Goal: Check status: Check status

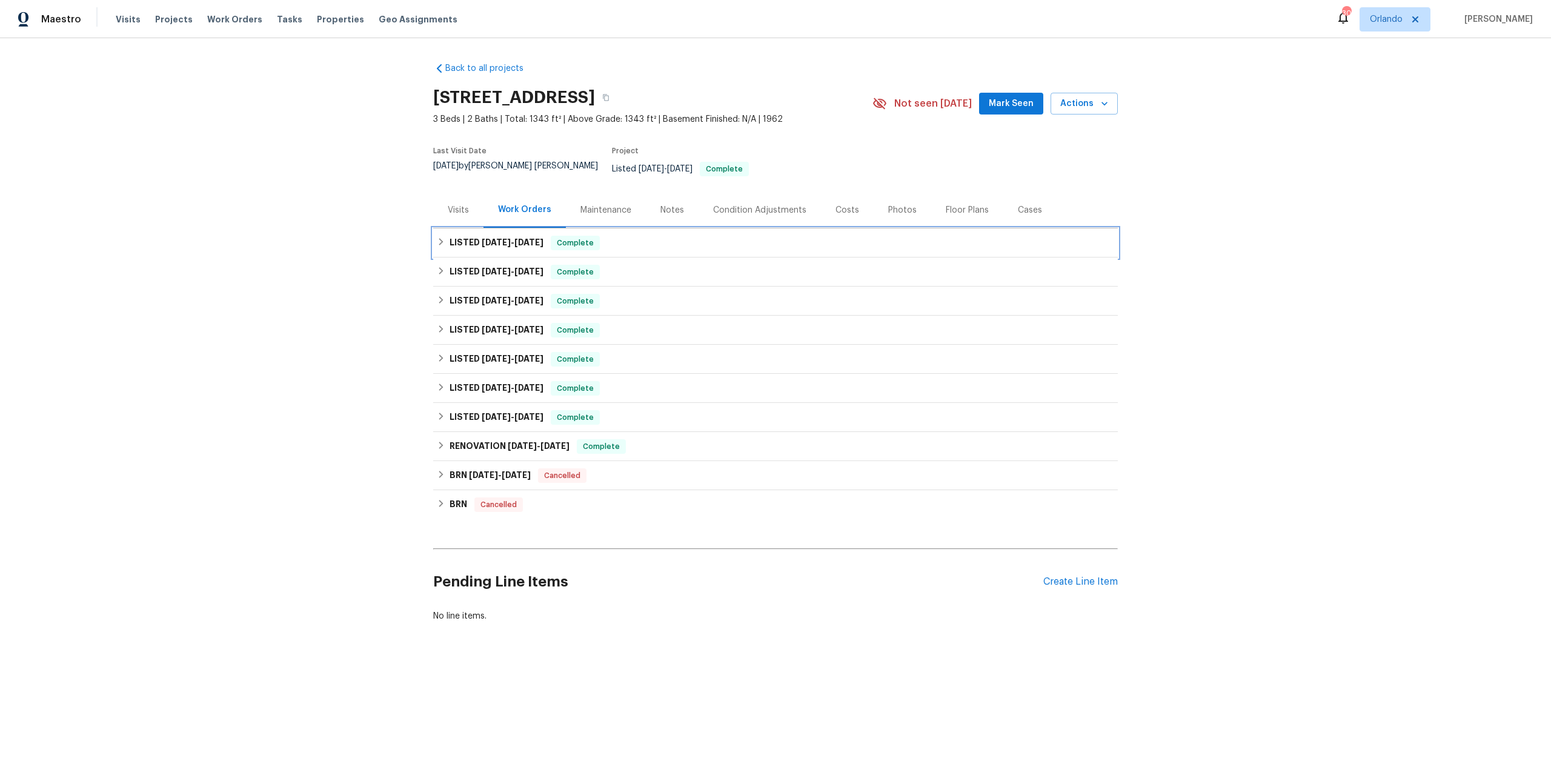
click at [458, 235] on h6 "LISTED [DATE] - [DATE]" at bounding box center [496, 242] width 94 height 14
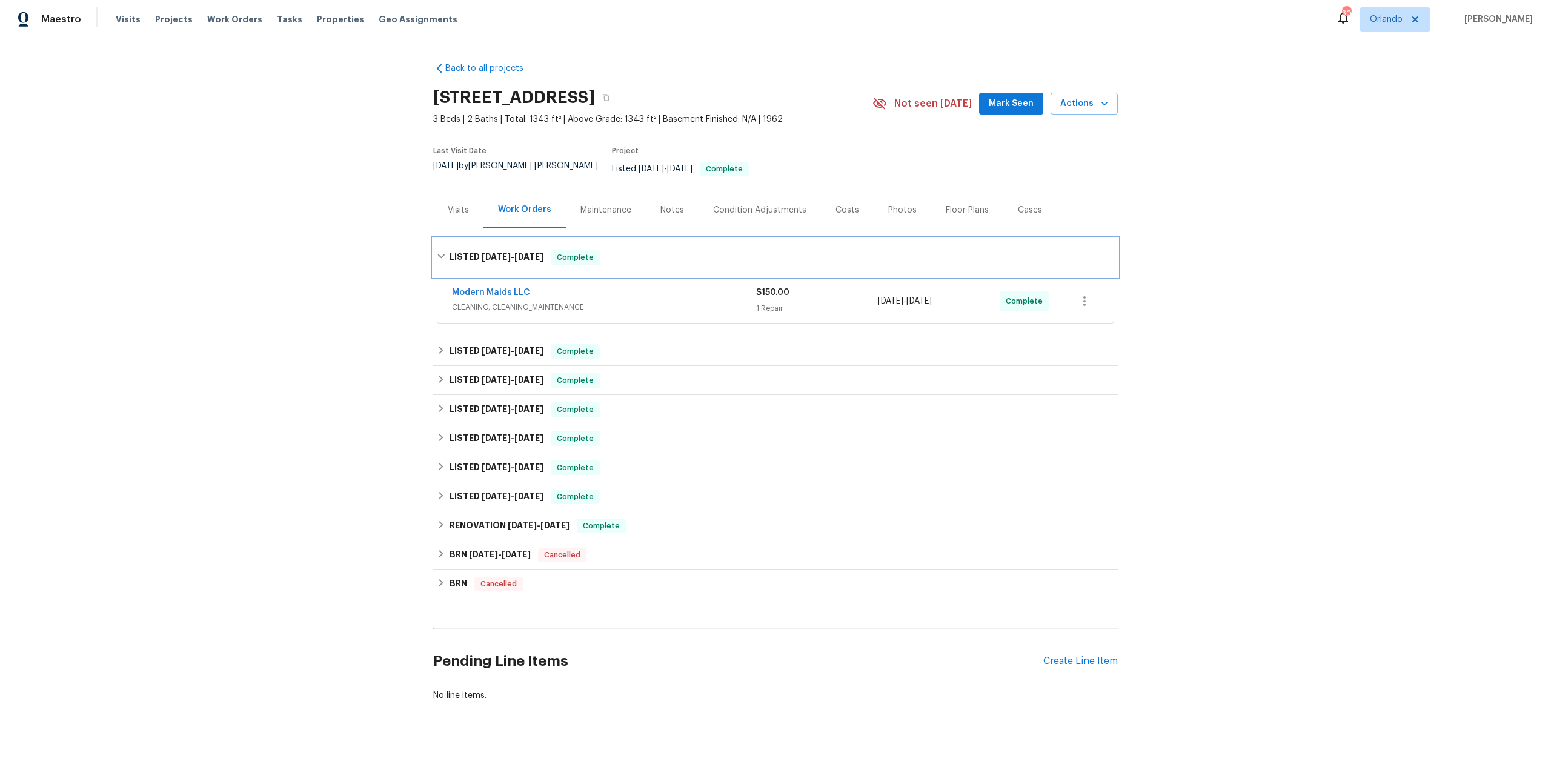
click at [466, 239] on div "LISTED [DATE] - [DATE] Complete" at bounding box center [775, 257] width 684 height 39
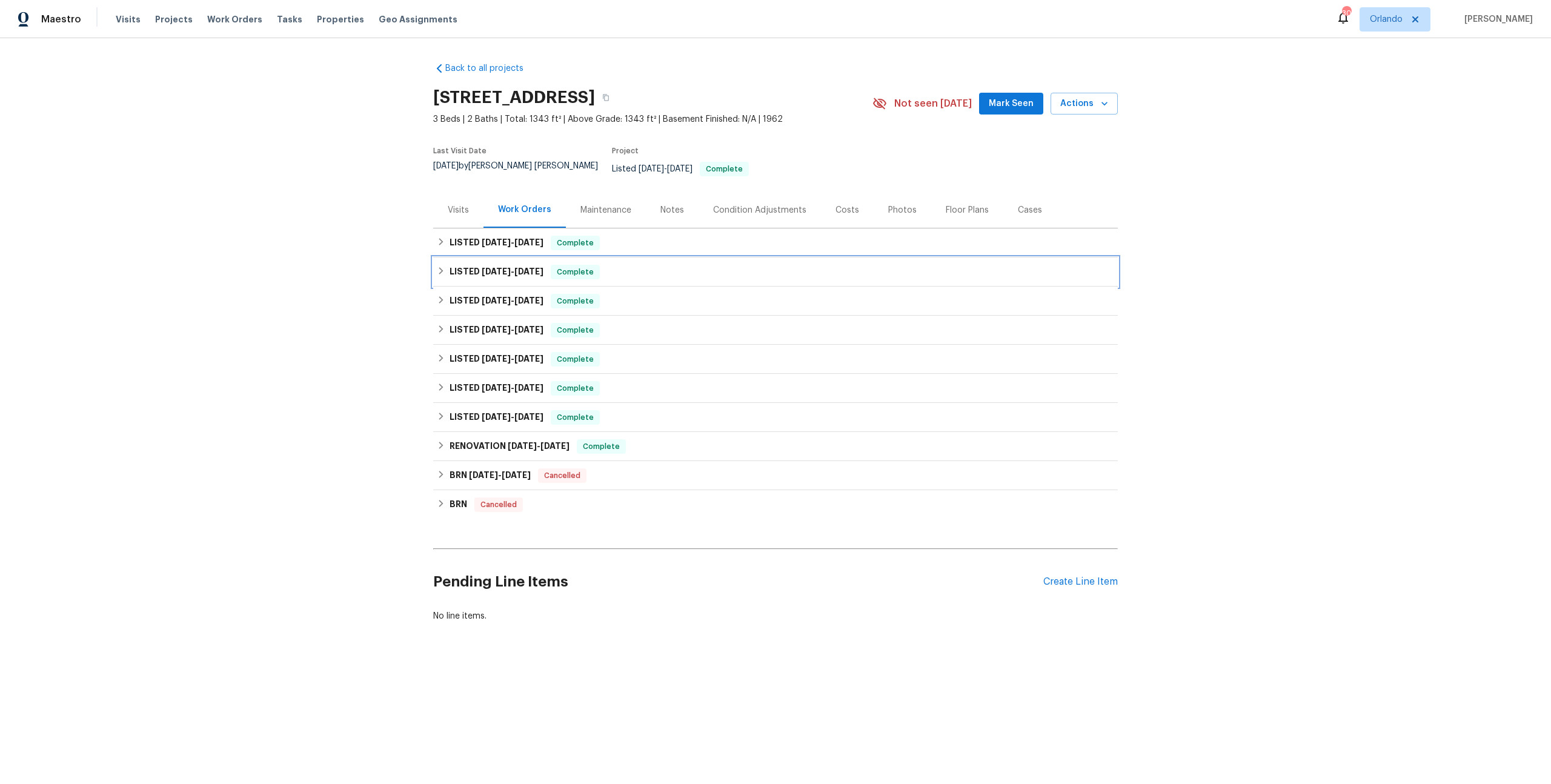
click at [481, 267] on span "[DATE]" at bounding box center [495, 271] width 29 height 9
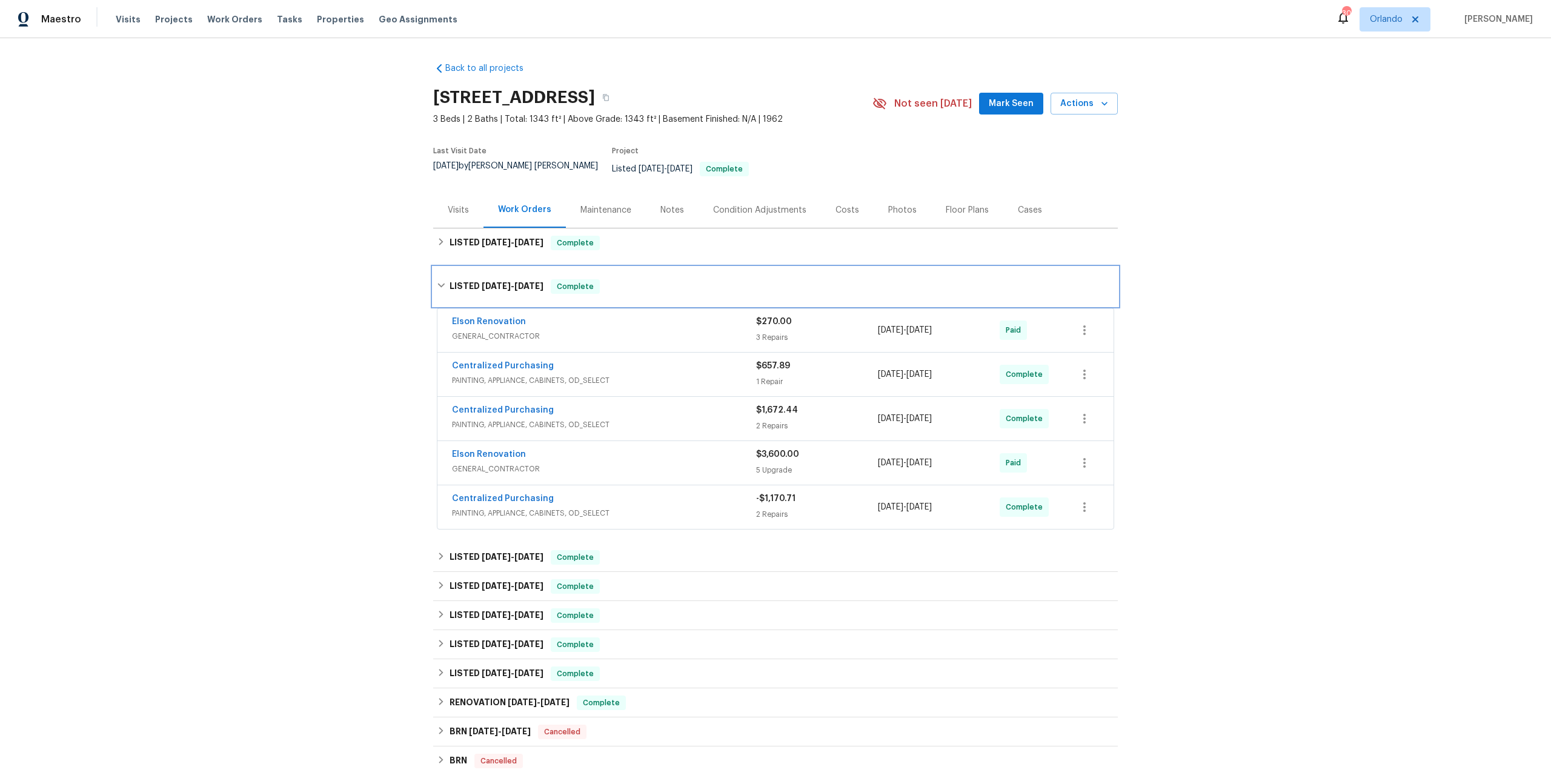
click at [520, 282] on span "[DATE]" at bounding box center [529, 286] width 29 height 9
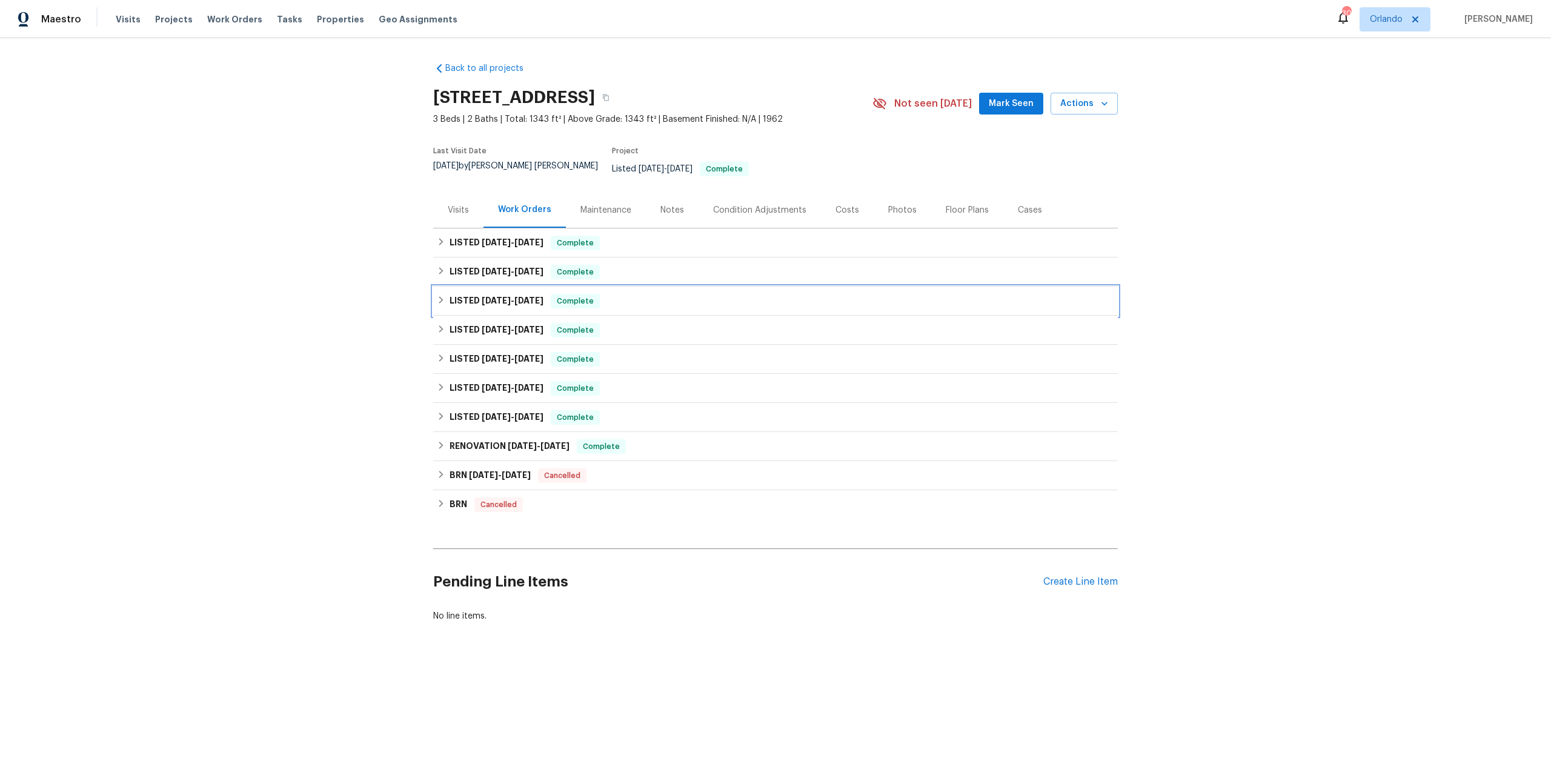
click at [516, 297] on h6 "LISTED [DATE] - [DATE]" at bounding box center [496, 301] width 94 height 14
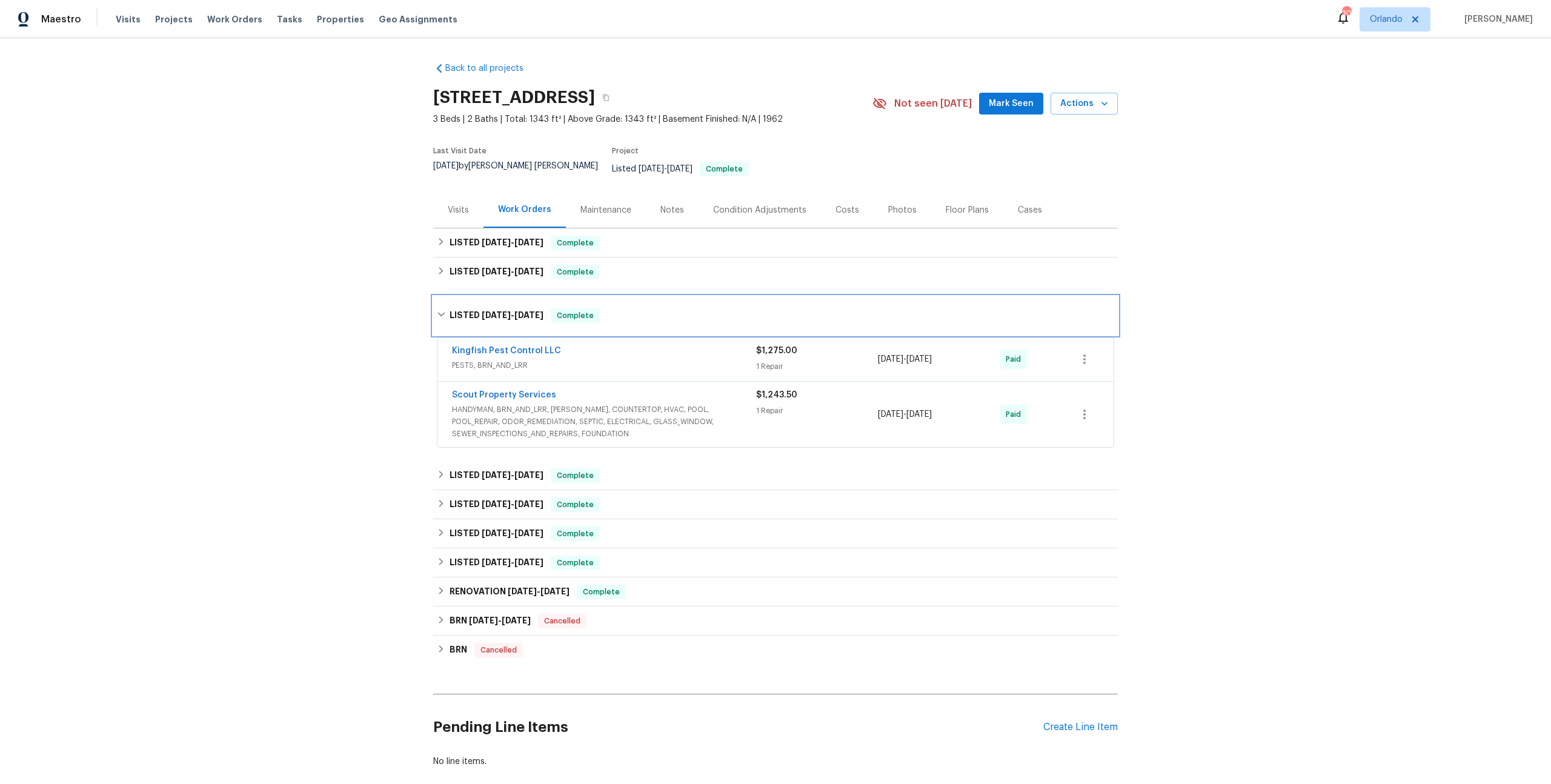
click at [471, 308] on h6 "LISTED [DATE] - [DATE]" at bounding box center [496, 315] width 94 height 14
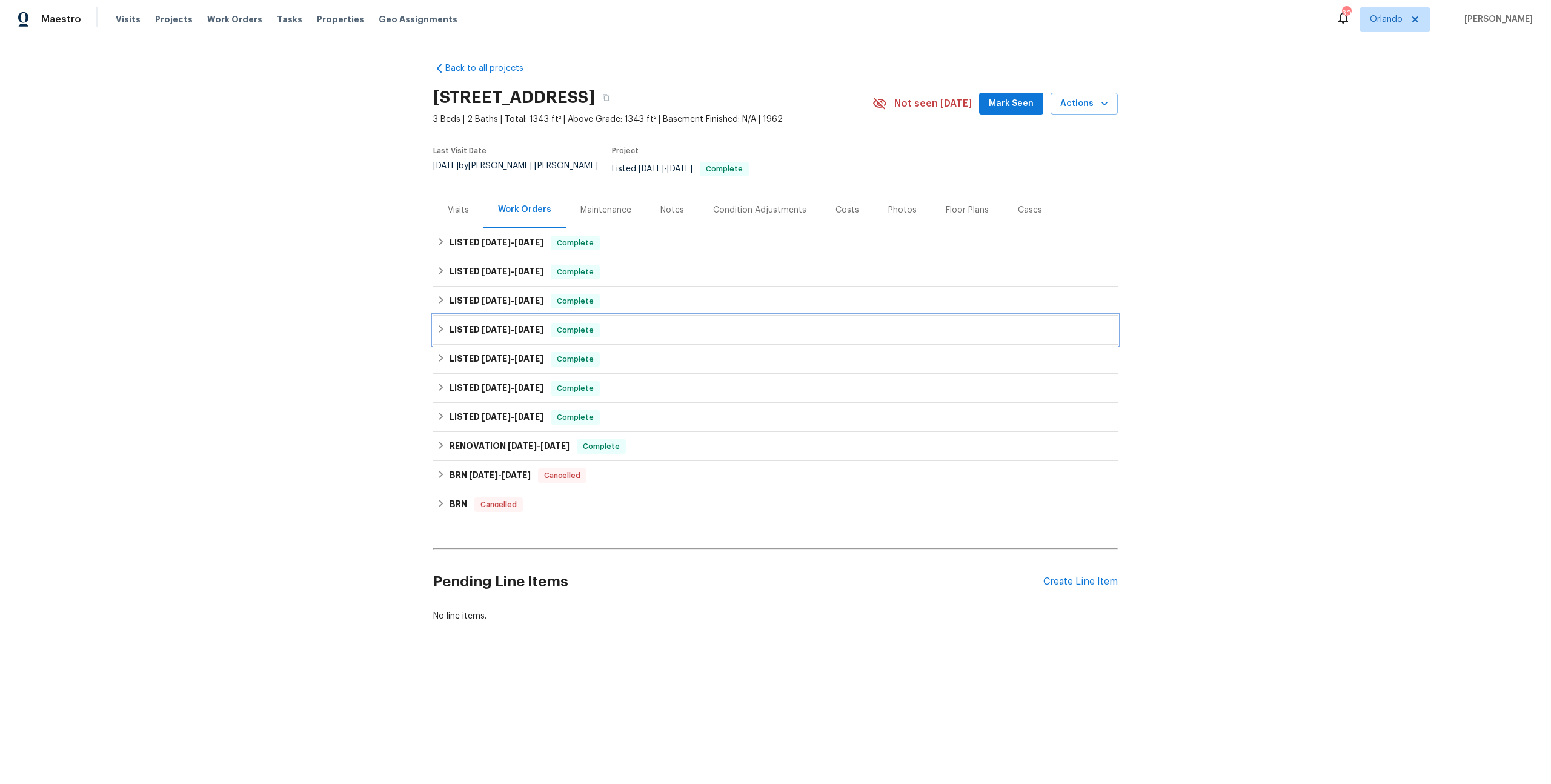
click at [485, 326] on span "[DATE]" at bounding box center [495, 329] width 29 height 9
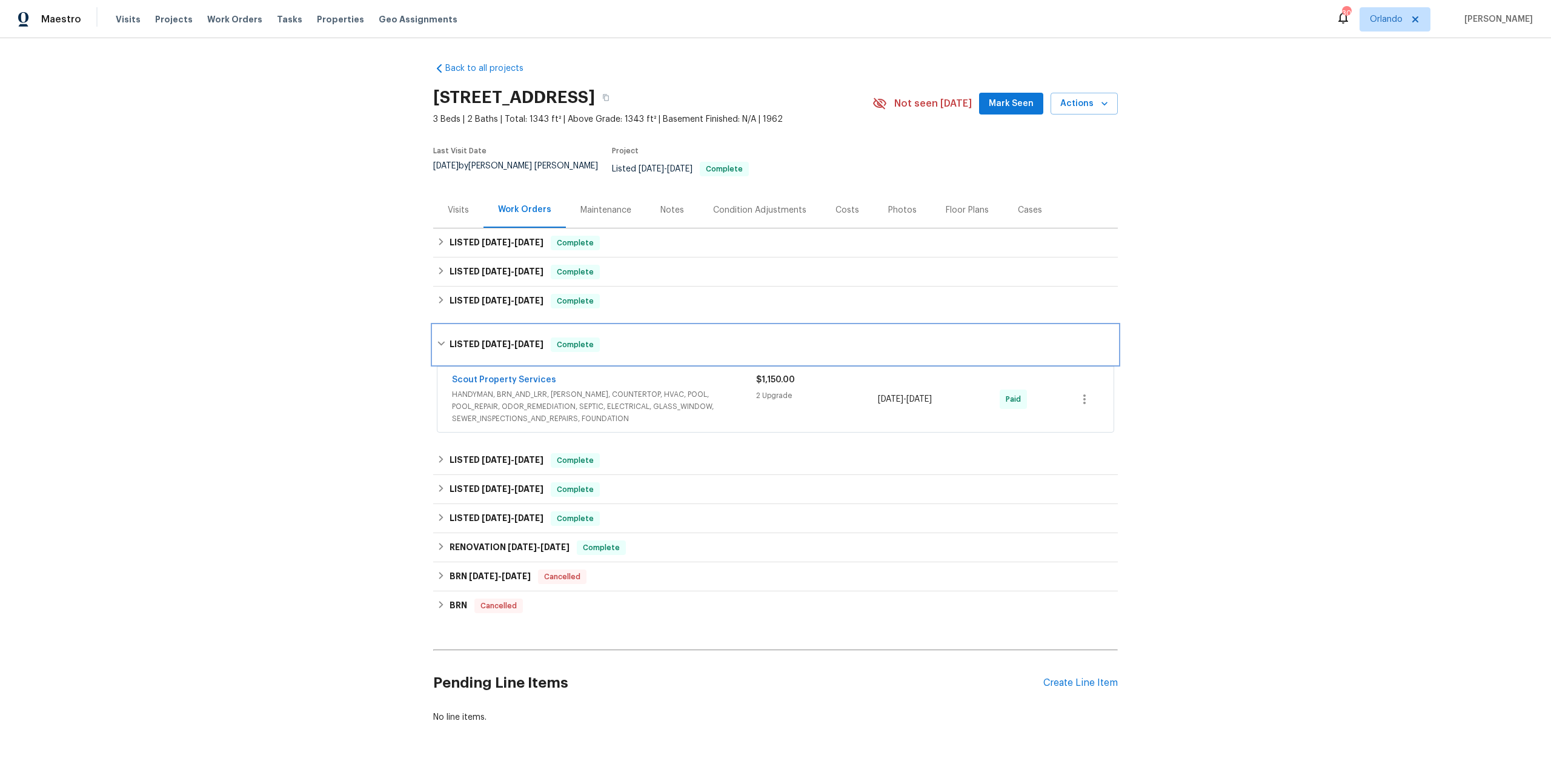
click at [485, 326] on div "LISTED [DATE] - [DATE] Complete" at bounding box center [775, 345] width 684 height 39
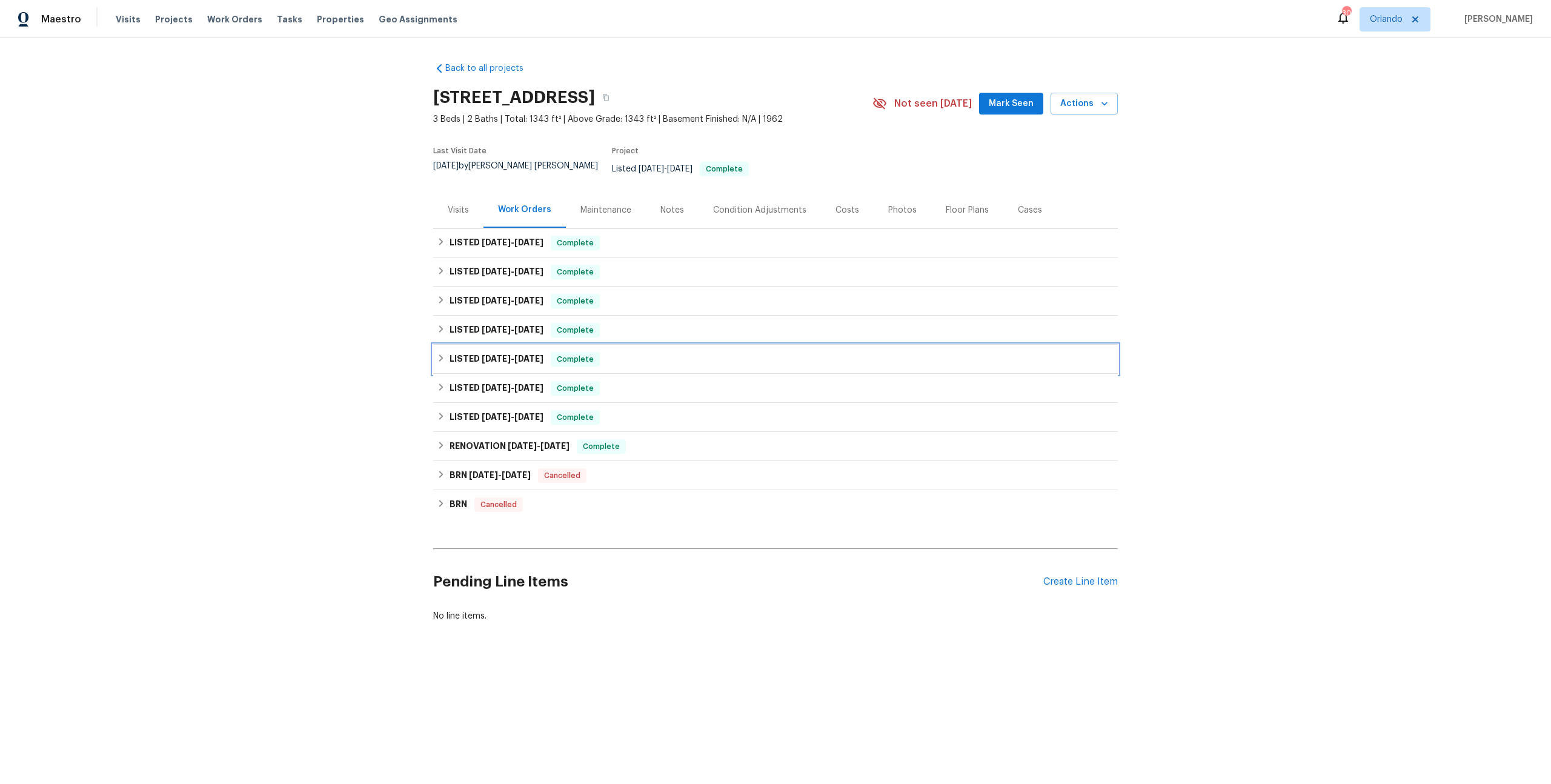
click at [498, 354] on span "[DATE]" at bounding box center [495, 358] width 29 height 9
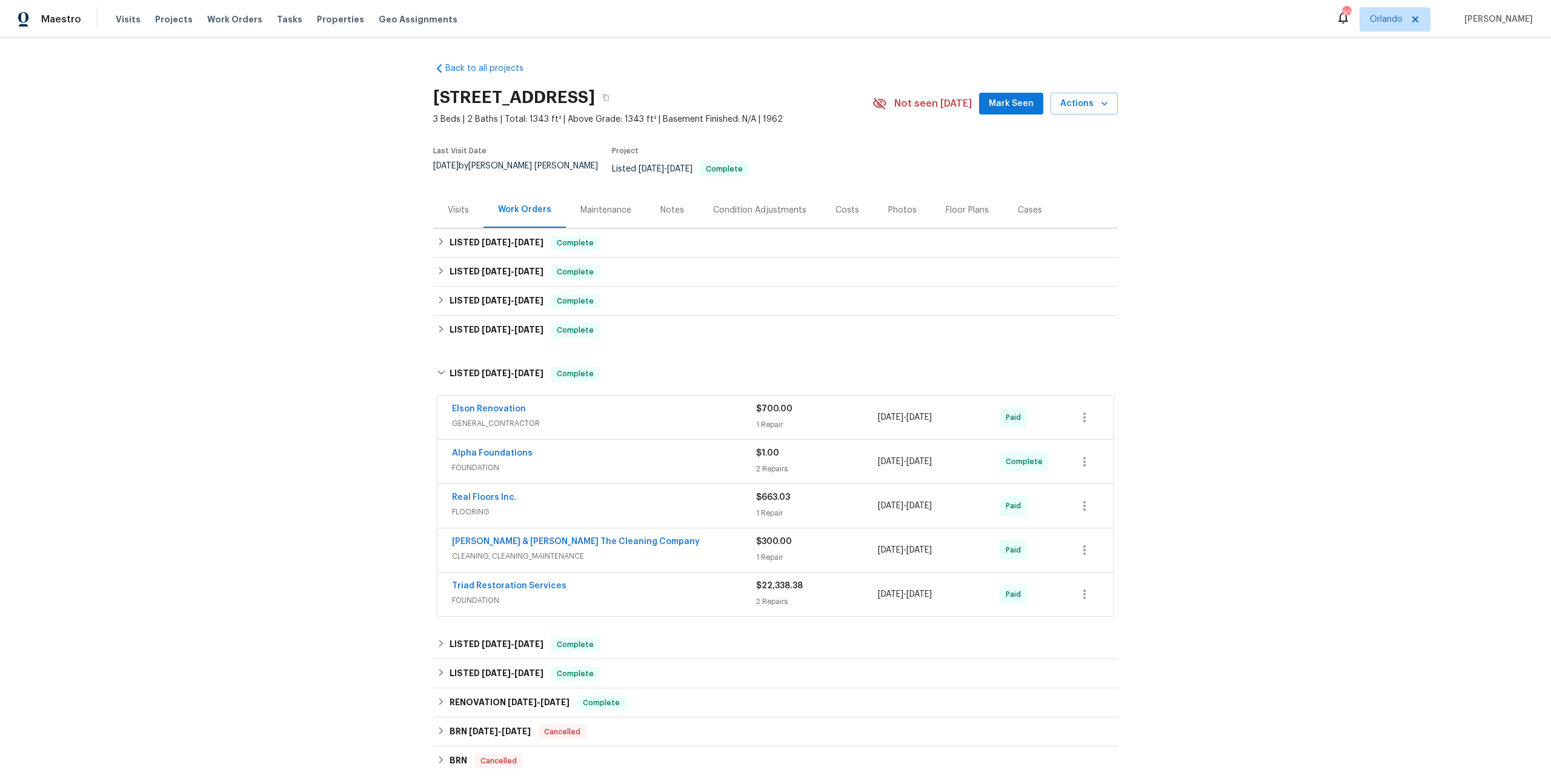
click at [629, 594] on span "FOUNDATION" at bounding box center [604, 600] width 304 height 12
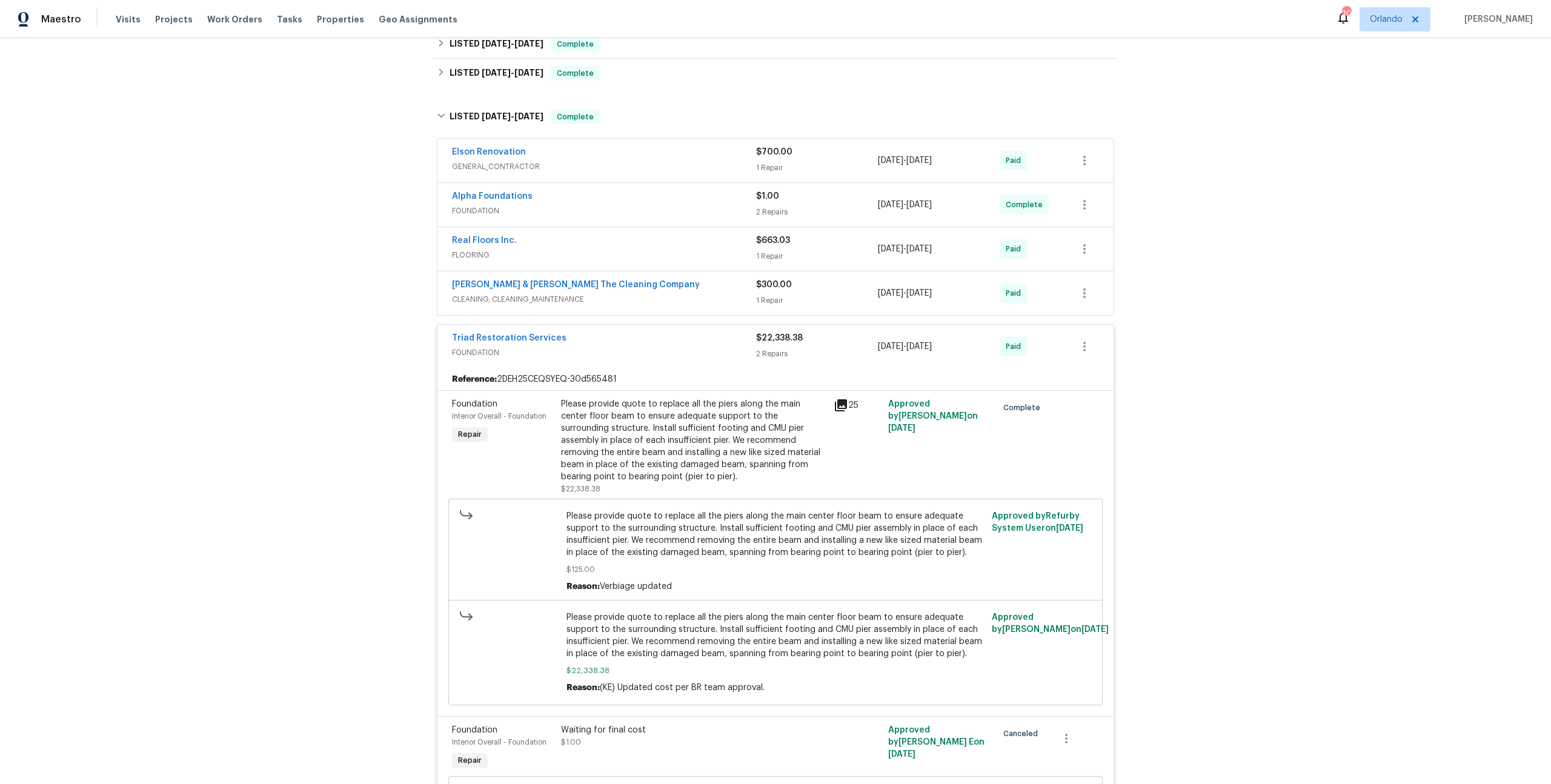
scroll to position [378, 0]
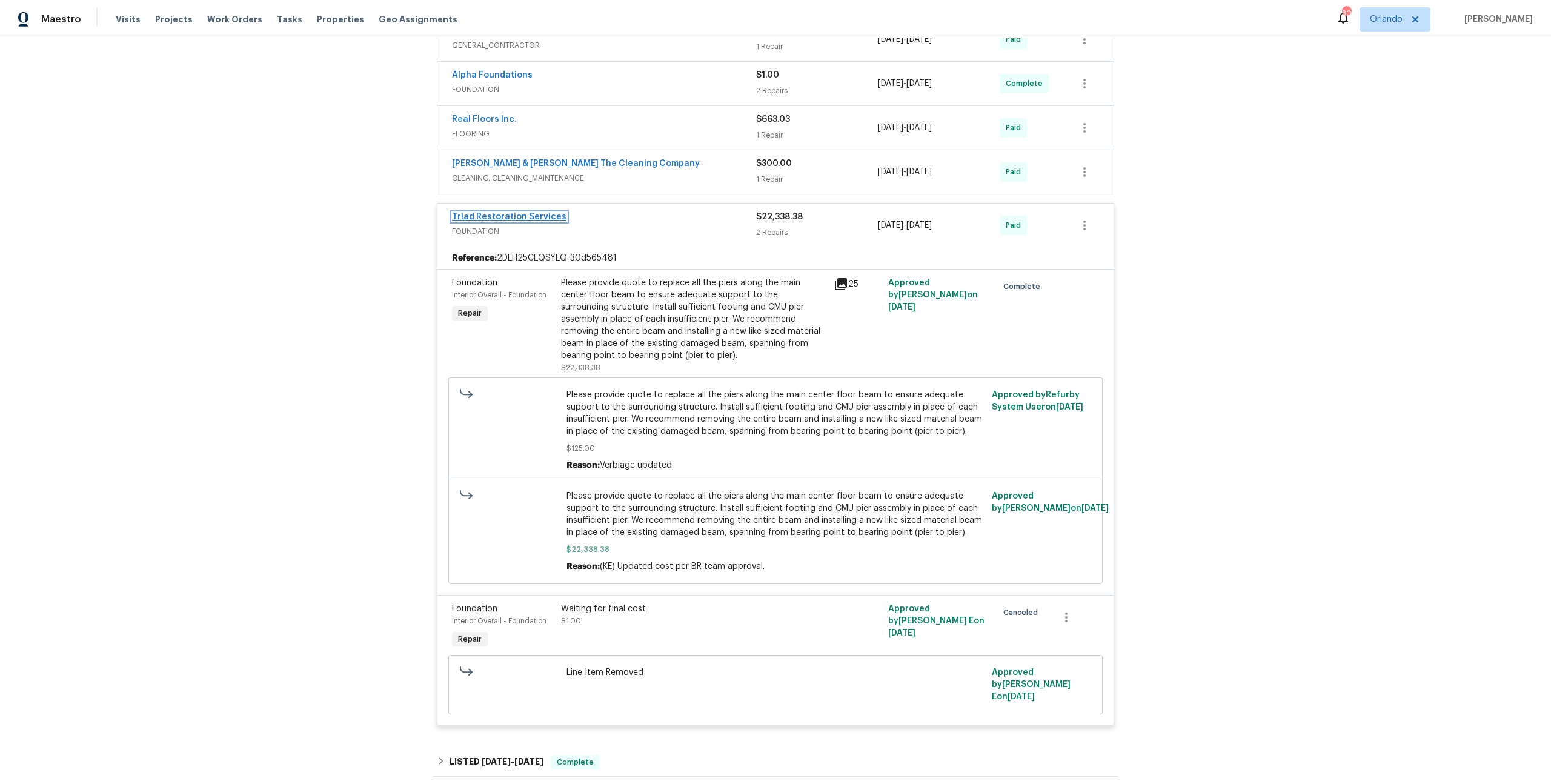
click at [525, 213] on link "Triad Restoration Services" at bounding box center [509, 216] width 115 height 9
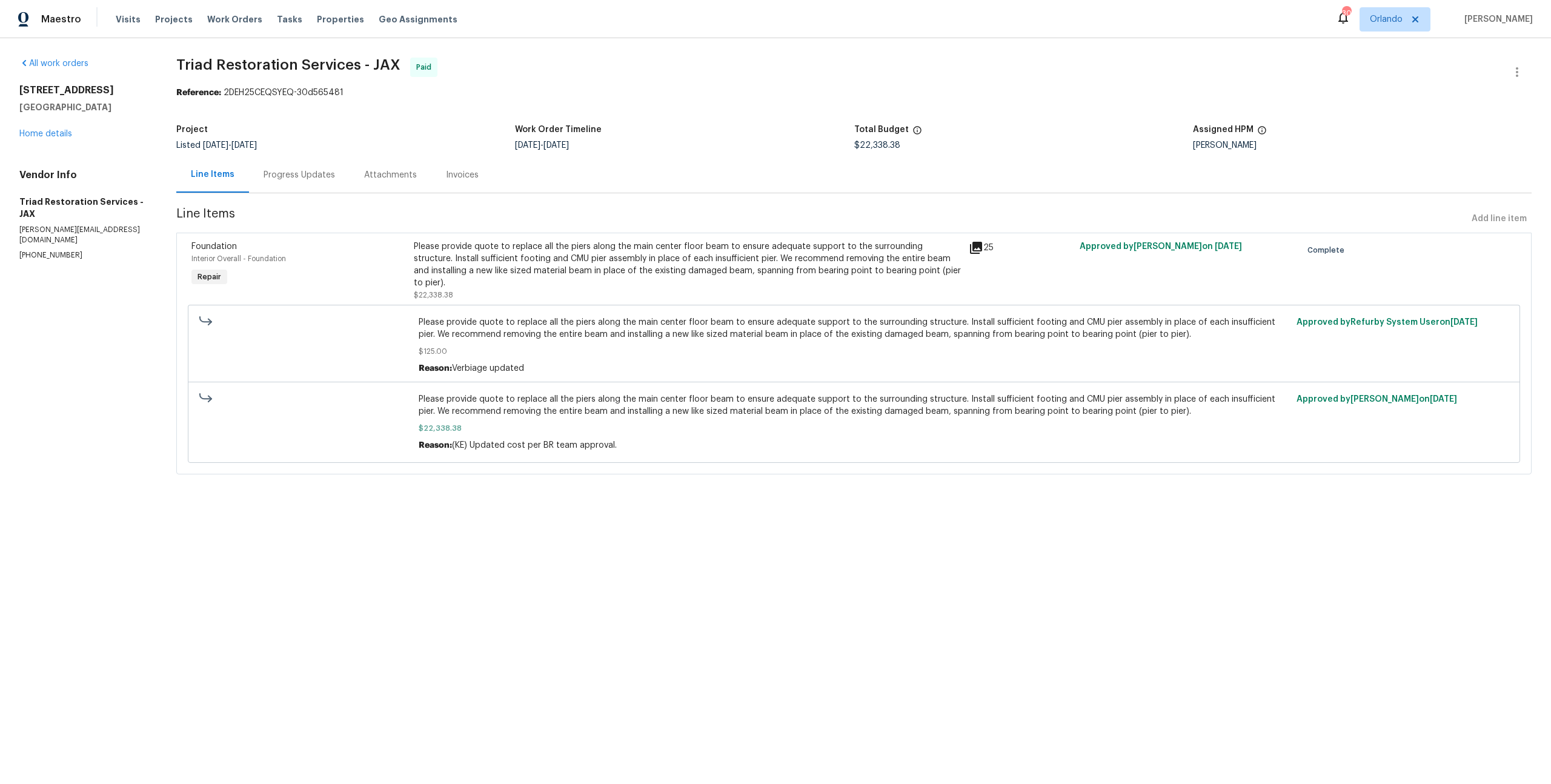
click at [452, 174] on div "Invoices" at bounding box center [462, 175] width 32 height 12
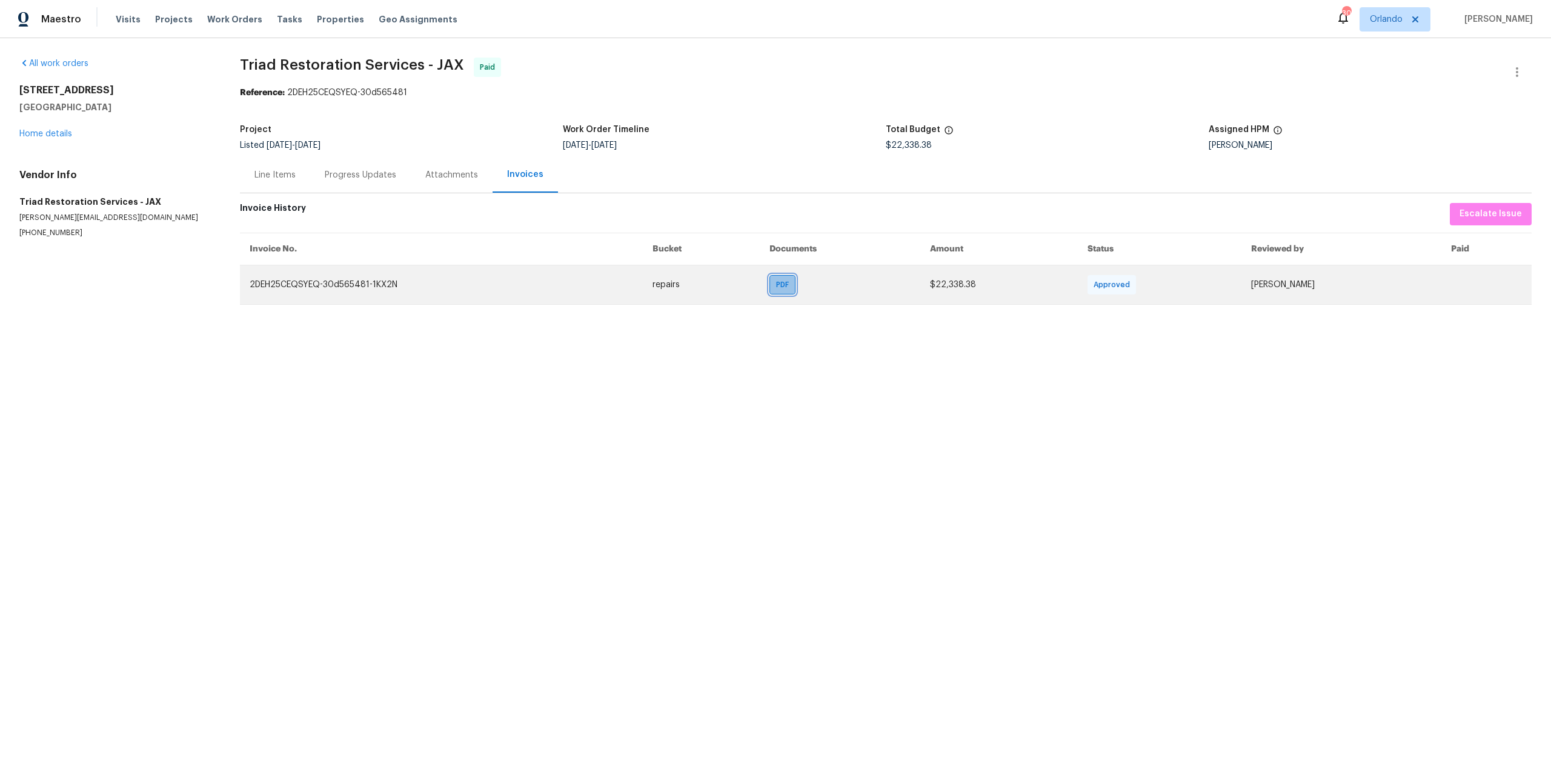
click at [790, 288] on span "PDF" at bounding box center [785, 285] width 18 height 12
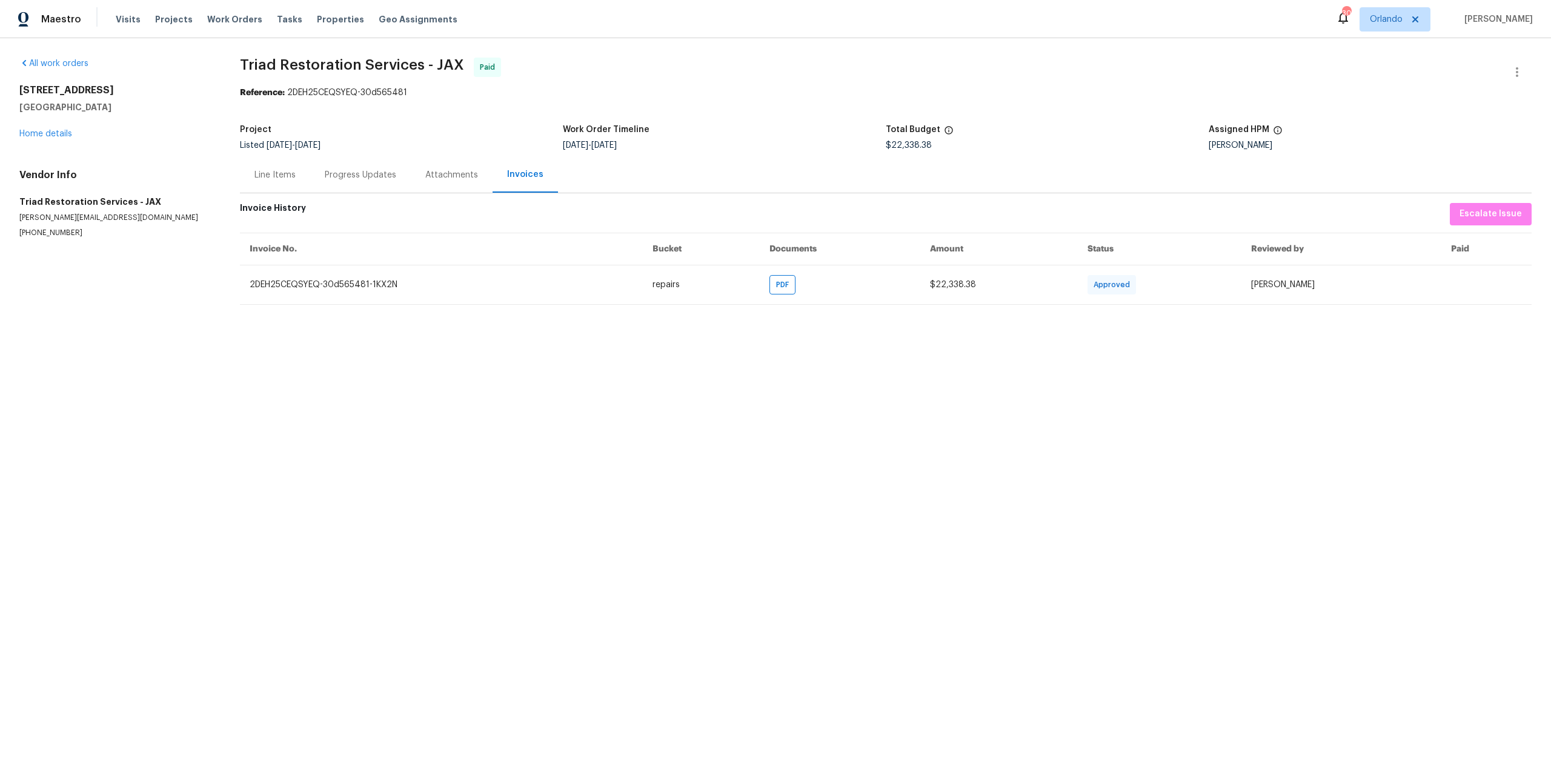
click at [445, 179] on div "Attachments" at bounding box center [452, 175] width 53 height 12
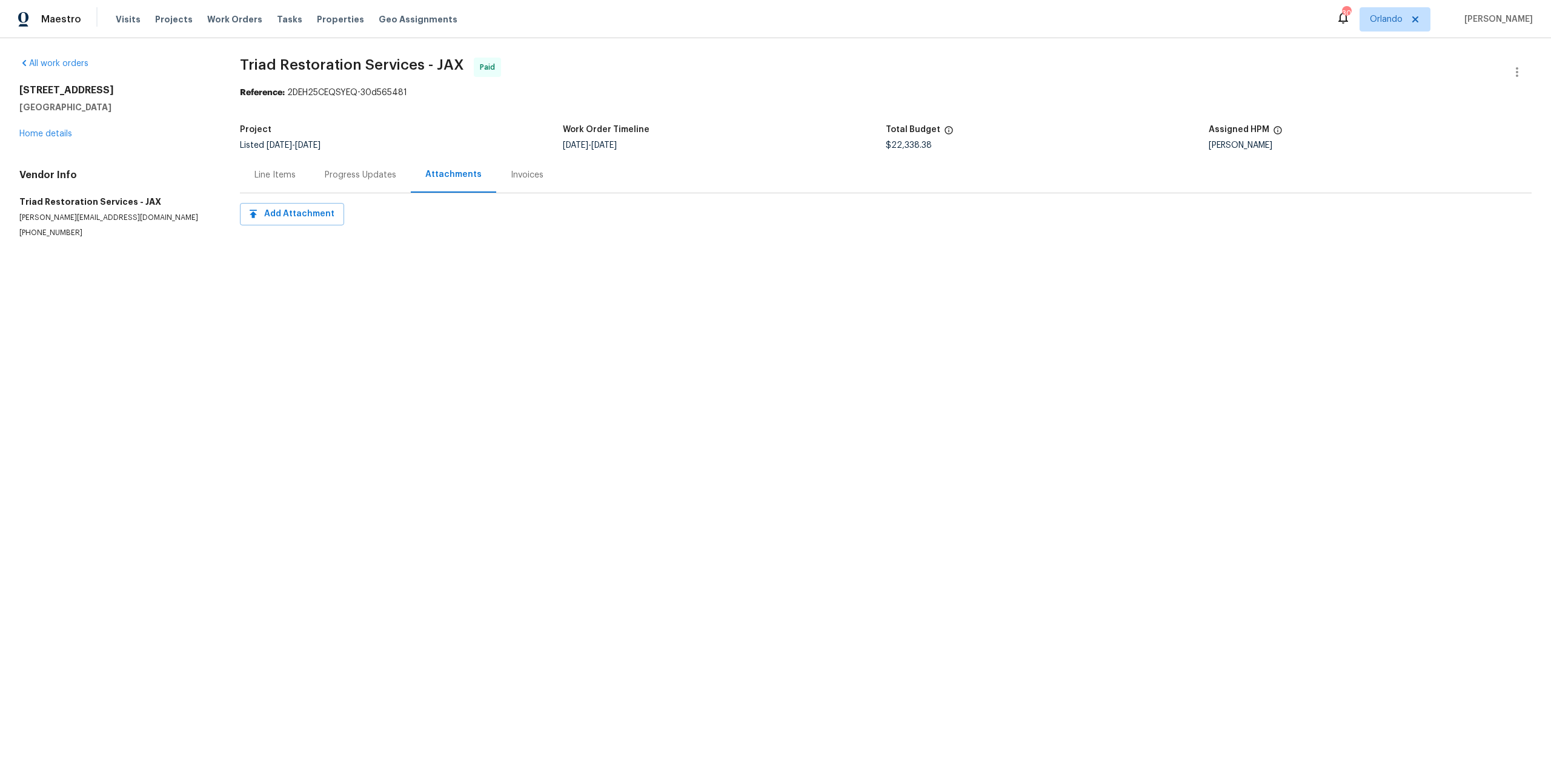
click at [379, 176] on div "Progress Updates" at bounding box center [360, 175] width 71 height 12
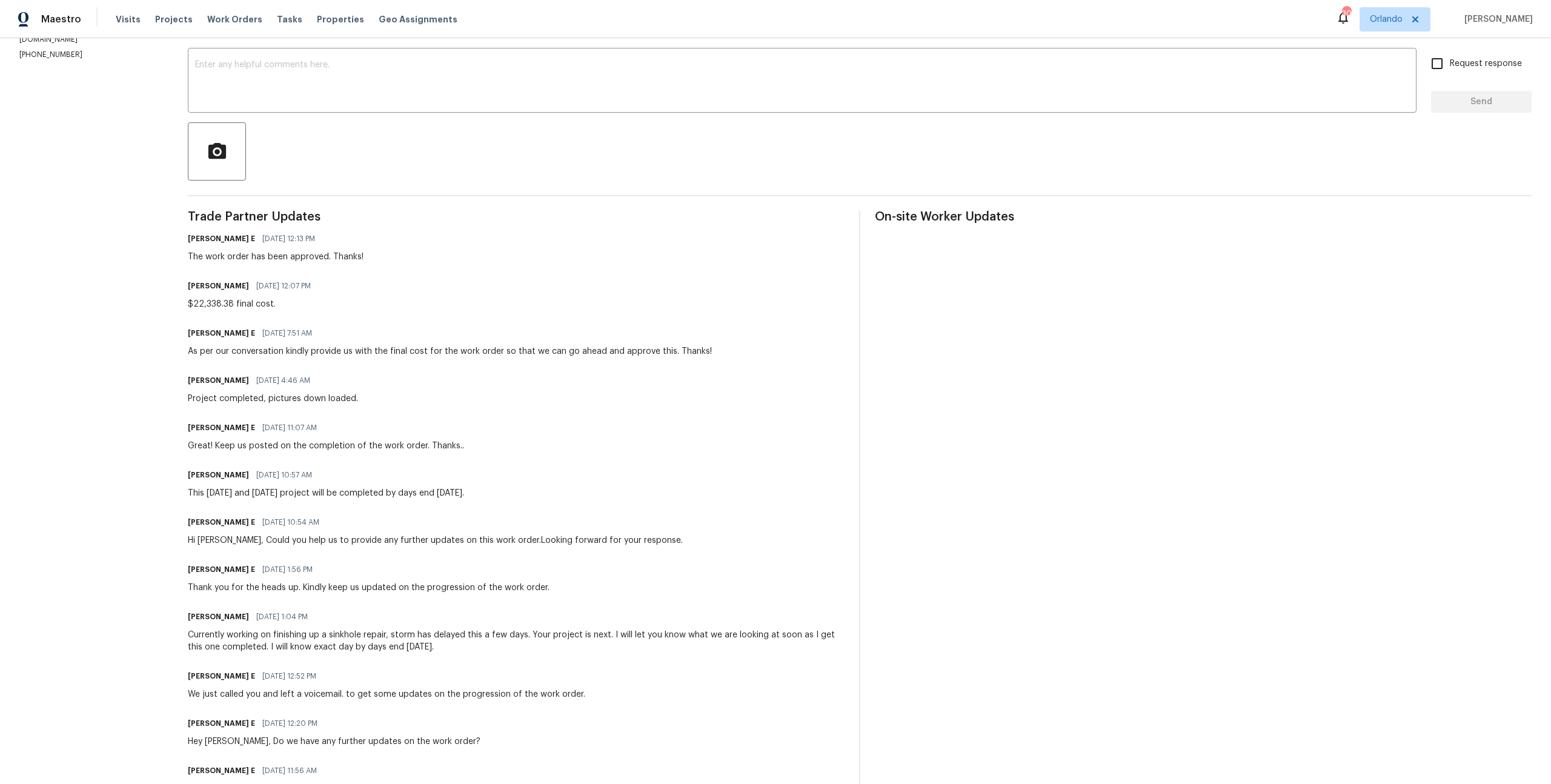
scroll to position [52, 0]
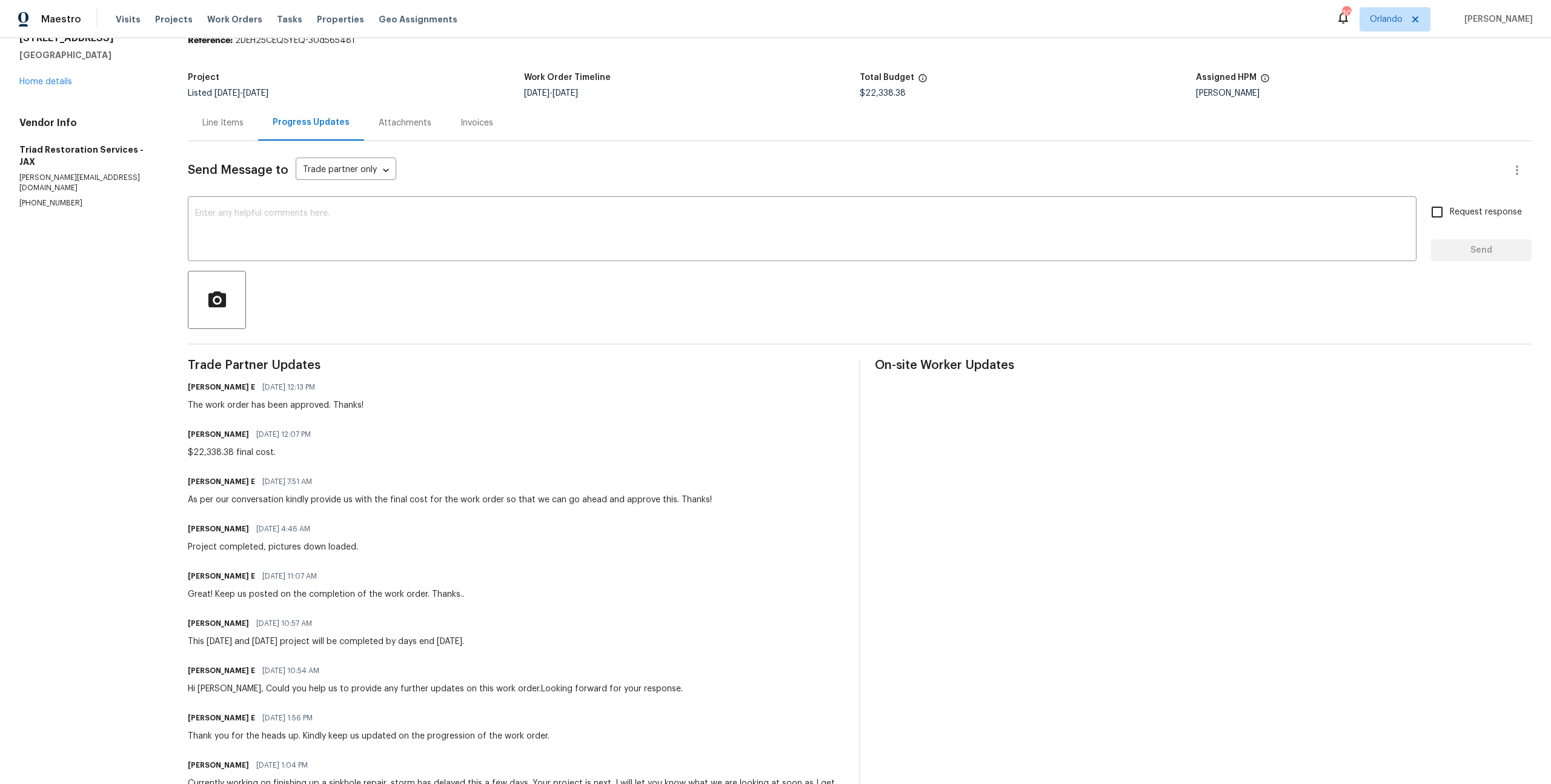
click at [258, 128] on div "Progress Updates" at bounding box center [311, 122] width 106 height 36
click at [235, 128] on div "Line Items" at bounding box center [222, 122] width 41 height 12
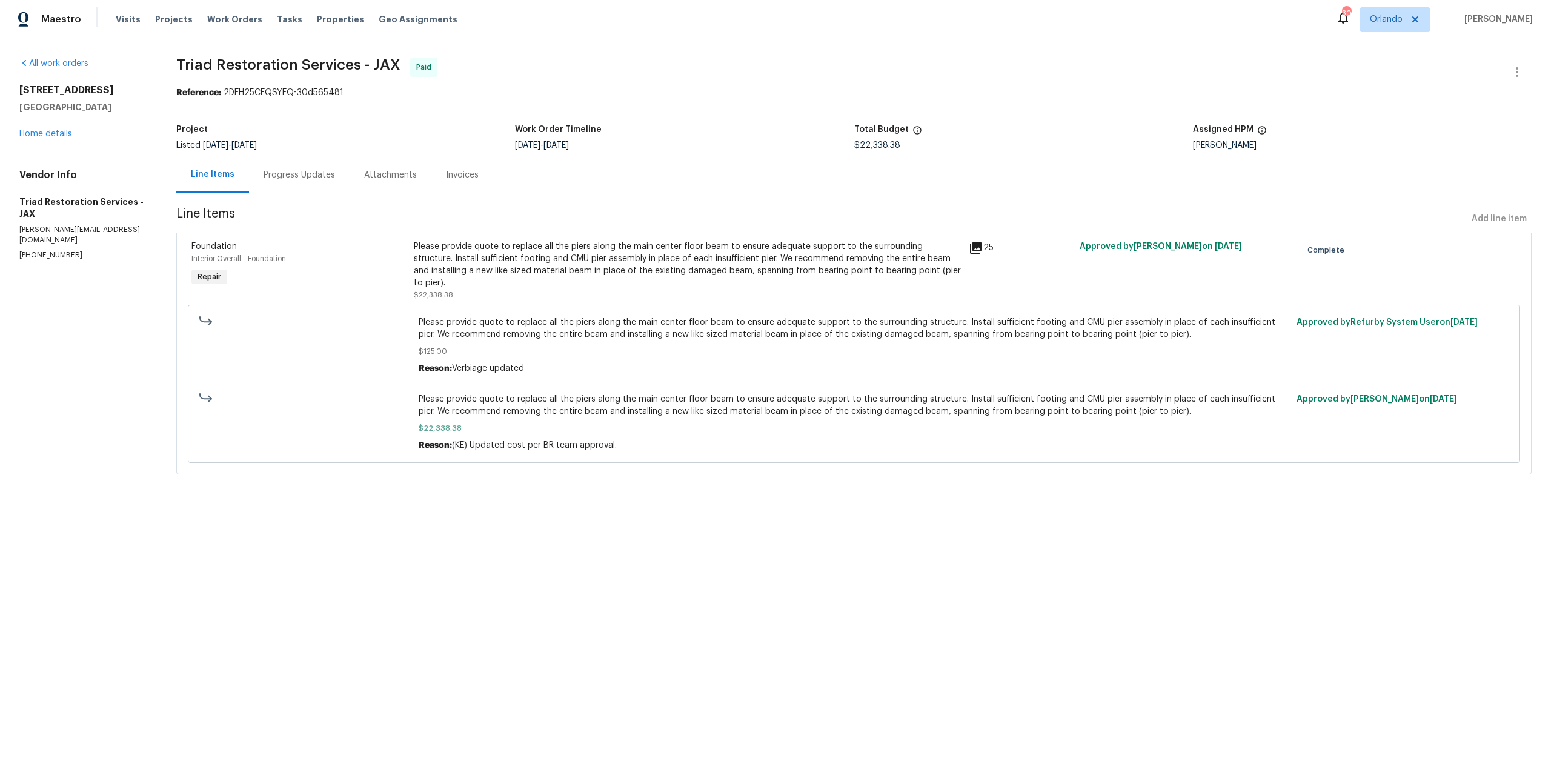
click at [284, 172] on div "Progress Updates" at bounding box center [299, 175] width 71 height 12
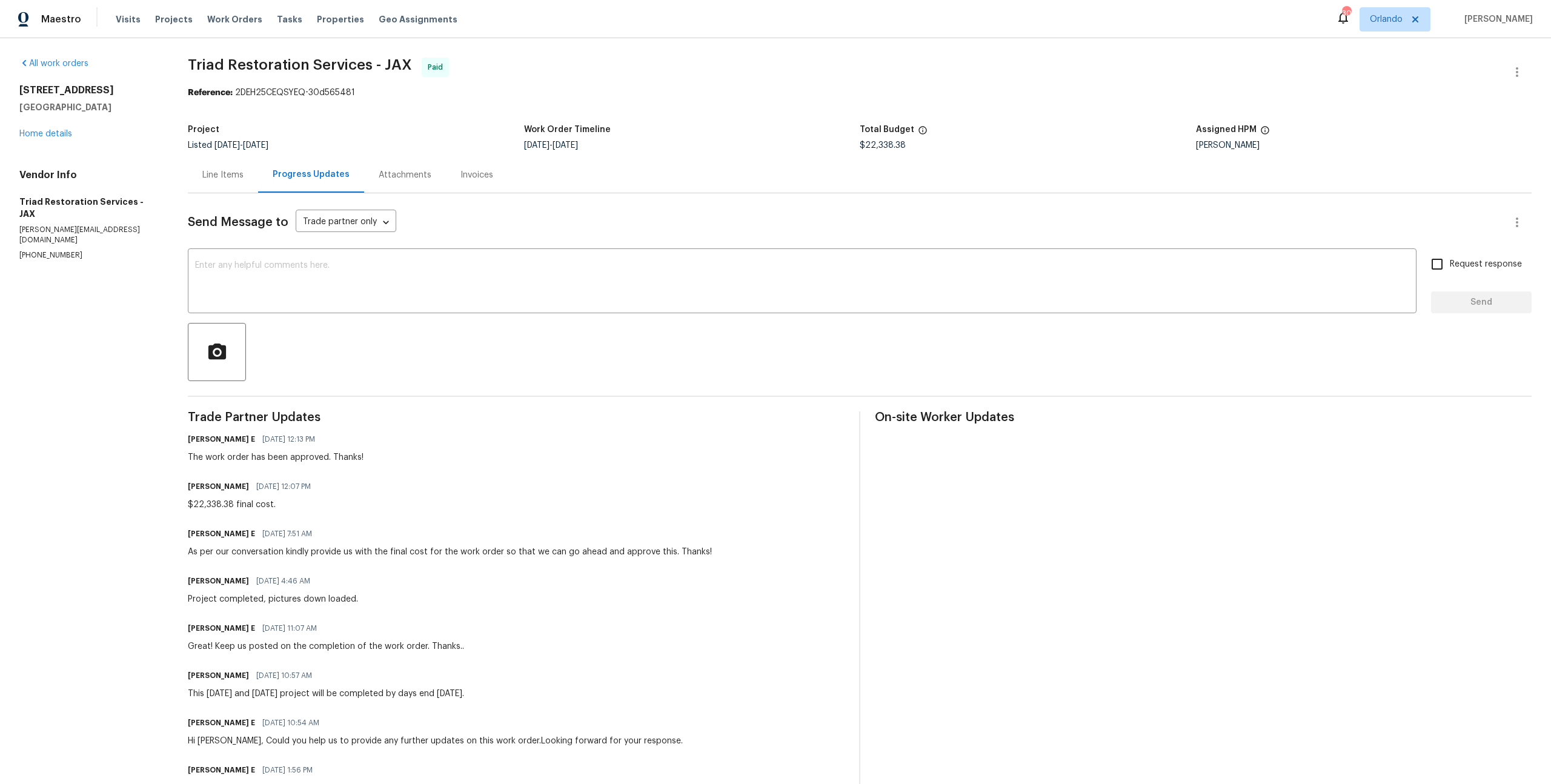
click at [416, 178] on div "Attachments" at bounding box center [405, 175] width 53 height 12
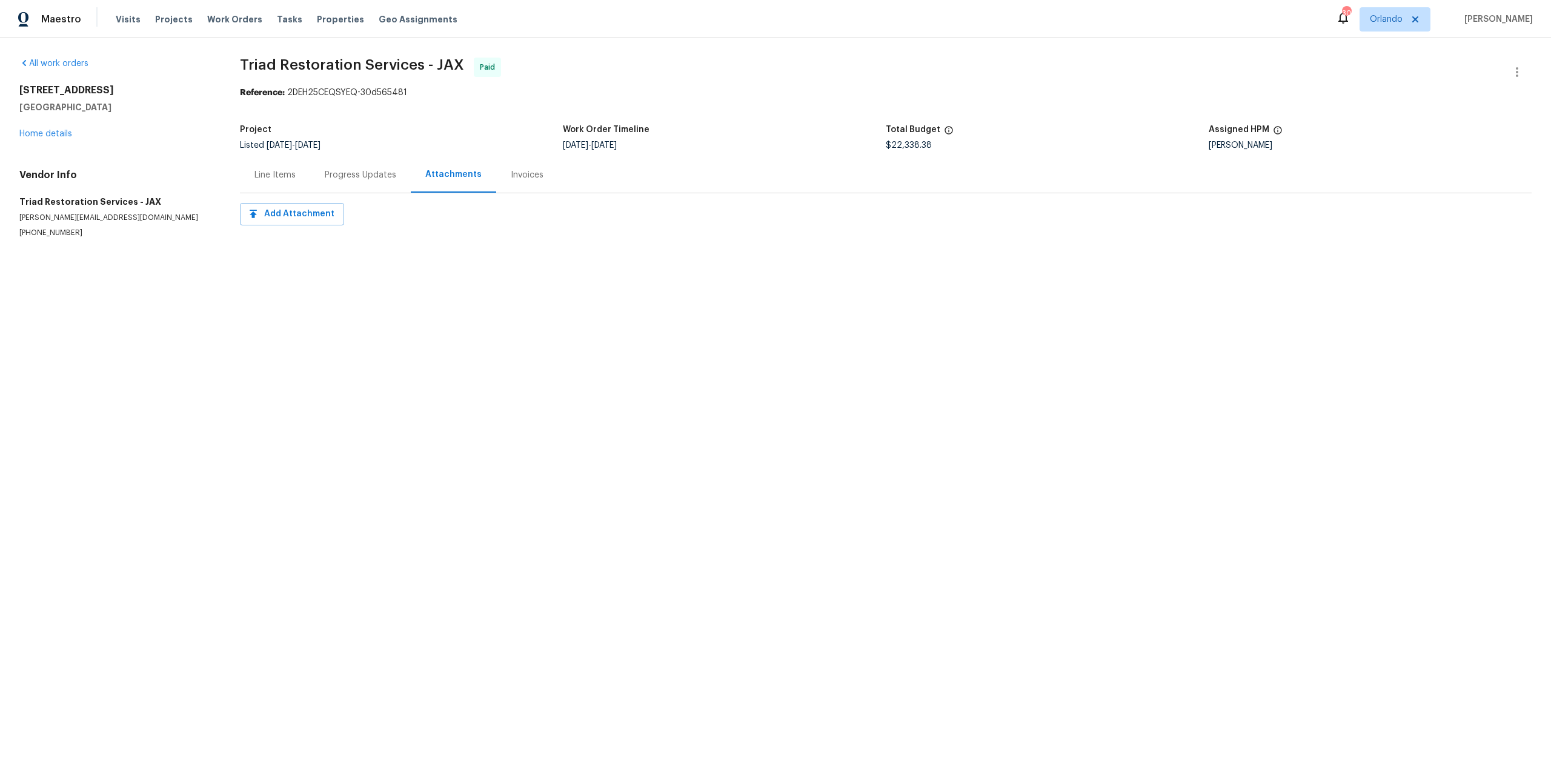
click at [514, 178] on div "Invoices" at bounding box center [527, 175] width 32 height 12
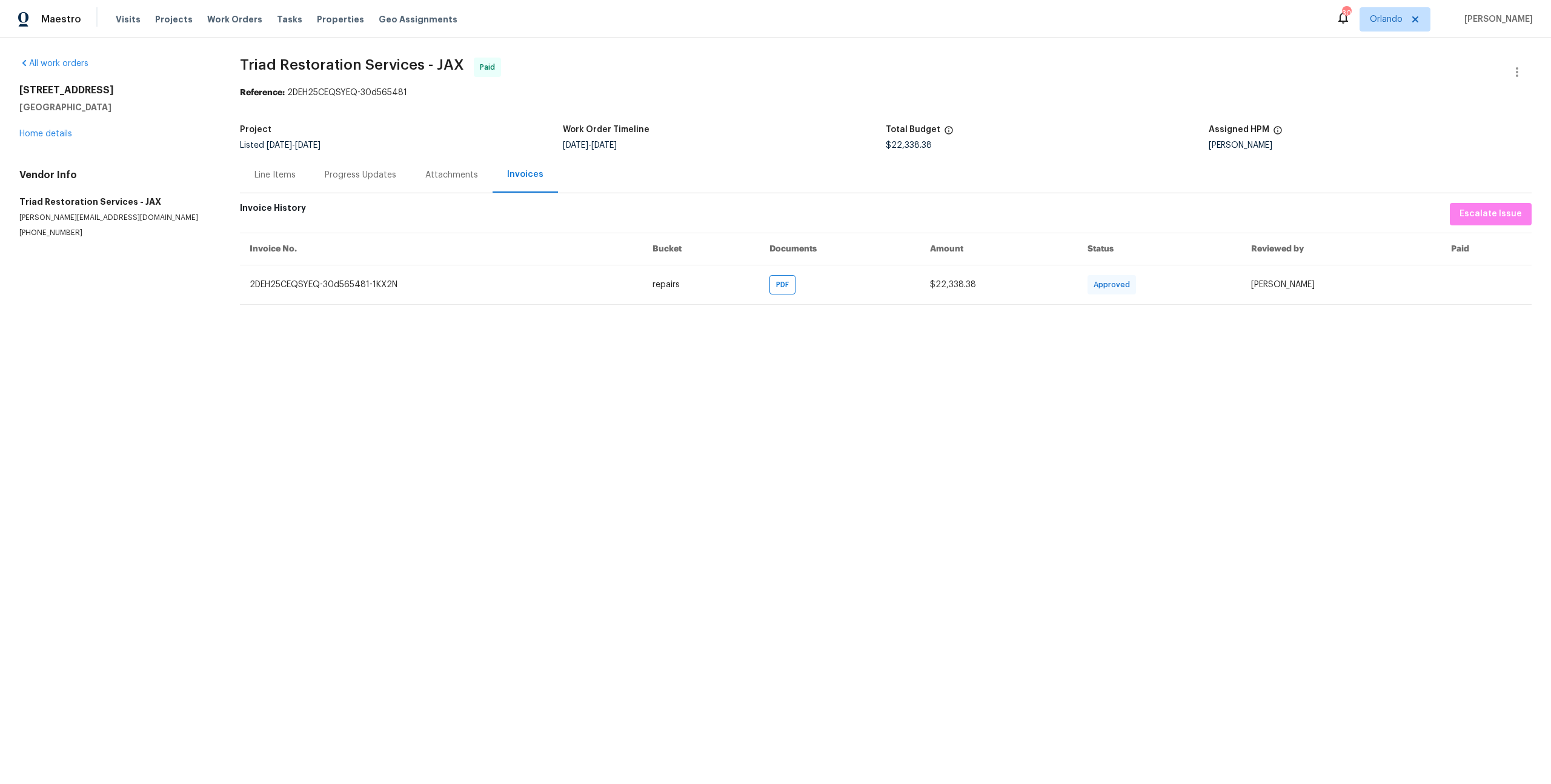
click at [265, 180] on div "Line Items" at bounding box center [274, 175] width 41 height 12
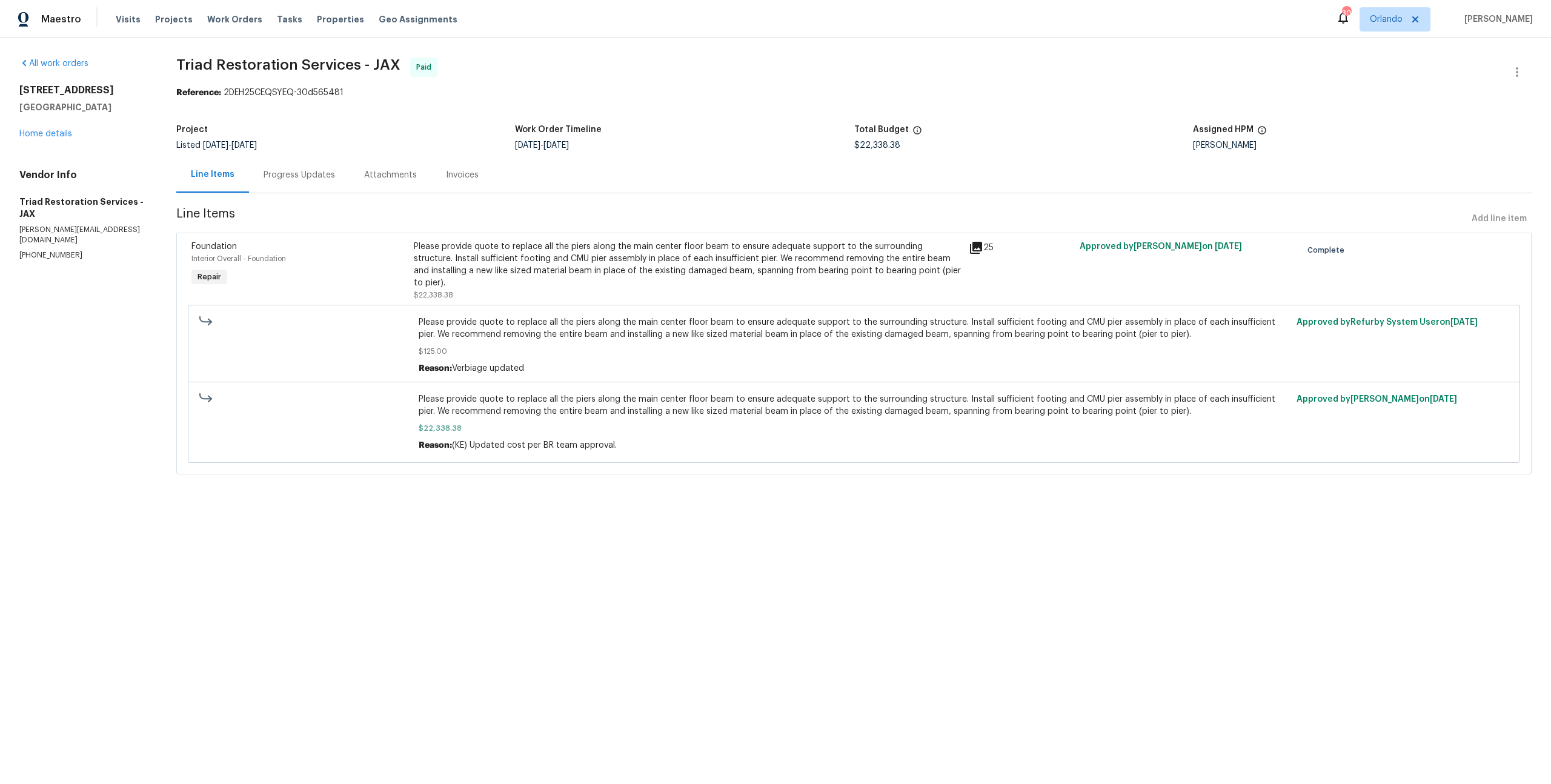
click at [969, 239] on div "25" at bounding box center [1020, 271] width 111 height 67
click at [970, 243] on icon at bounding box center [976, 248] width 12 height 12
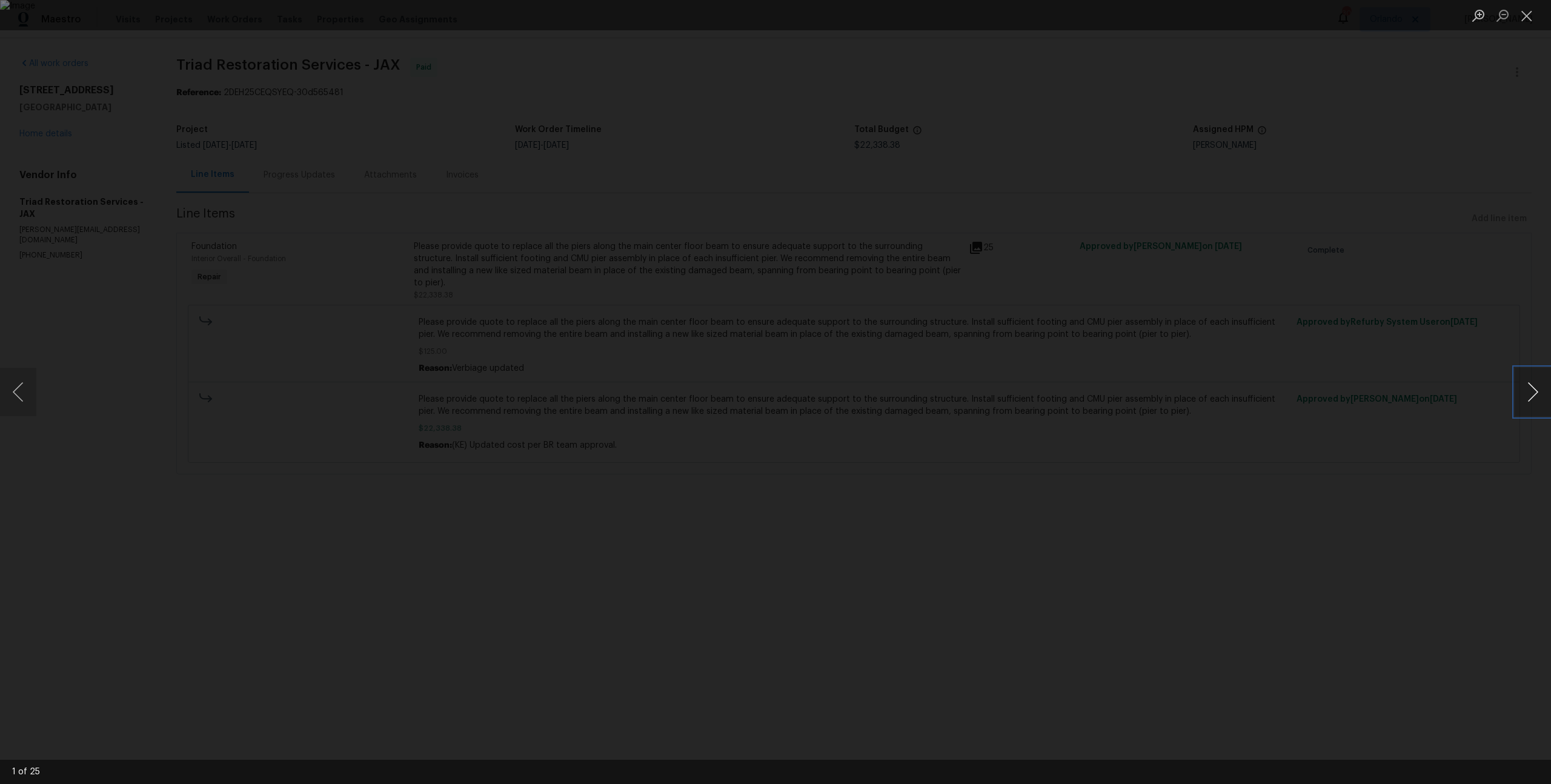
click at [1530, 387] on button "Next image" at bounding box center [1533, 391] width 36 height 48
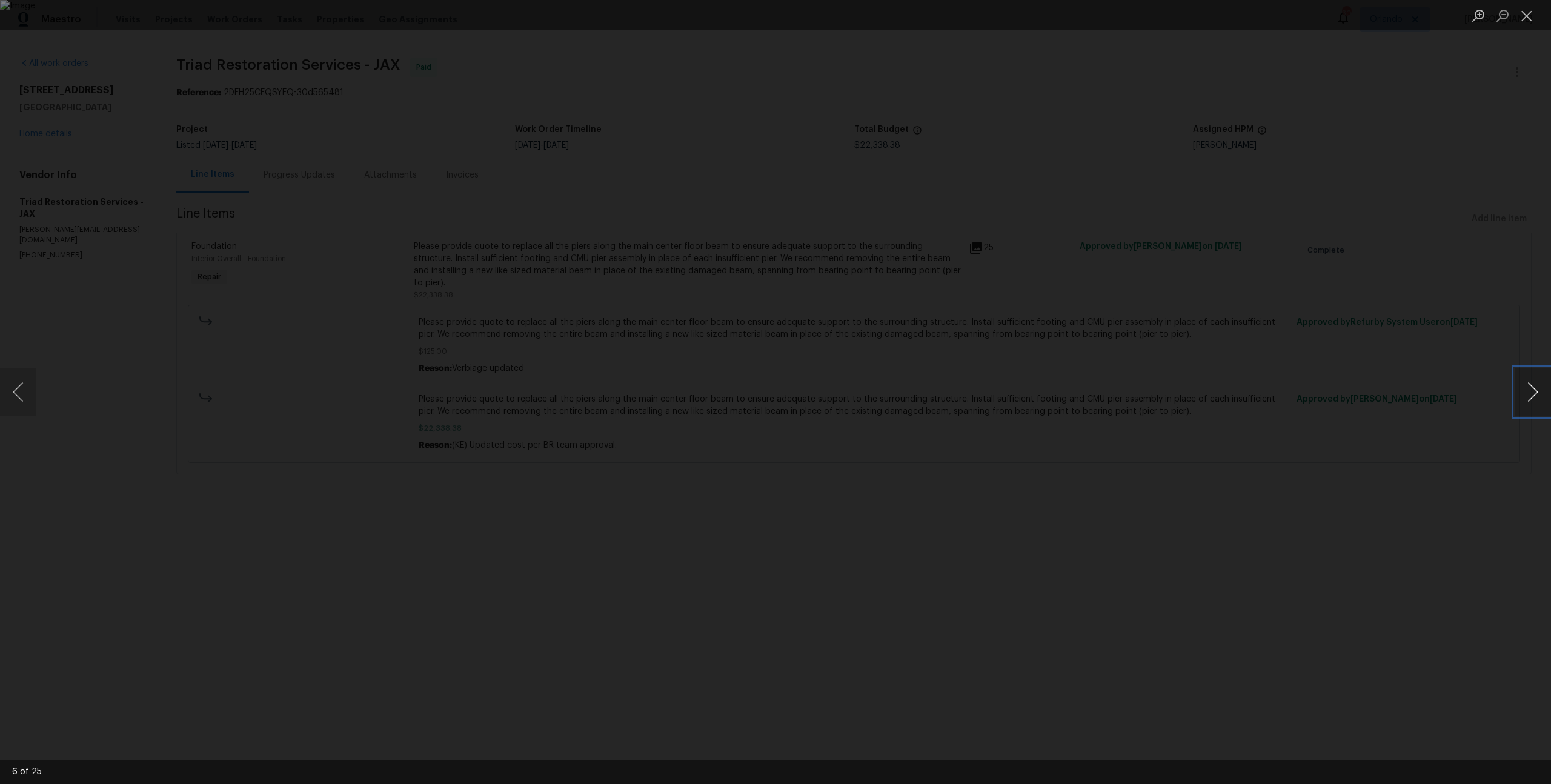
click at [1530, 387] on button "Next image" at bounding box center [1533, 391] width 36 height 48
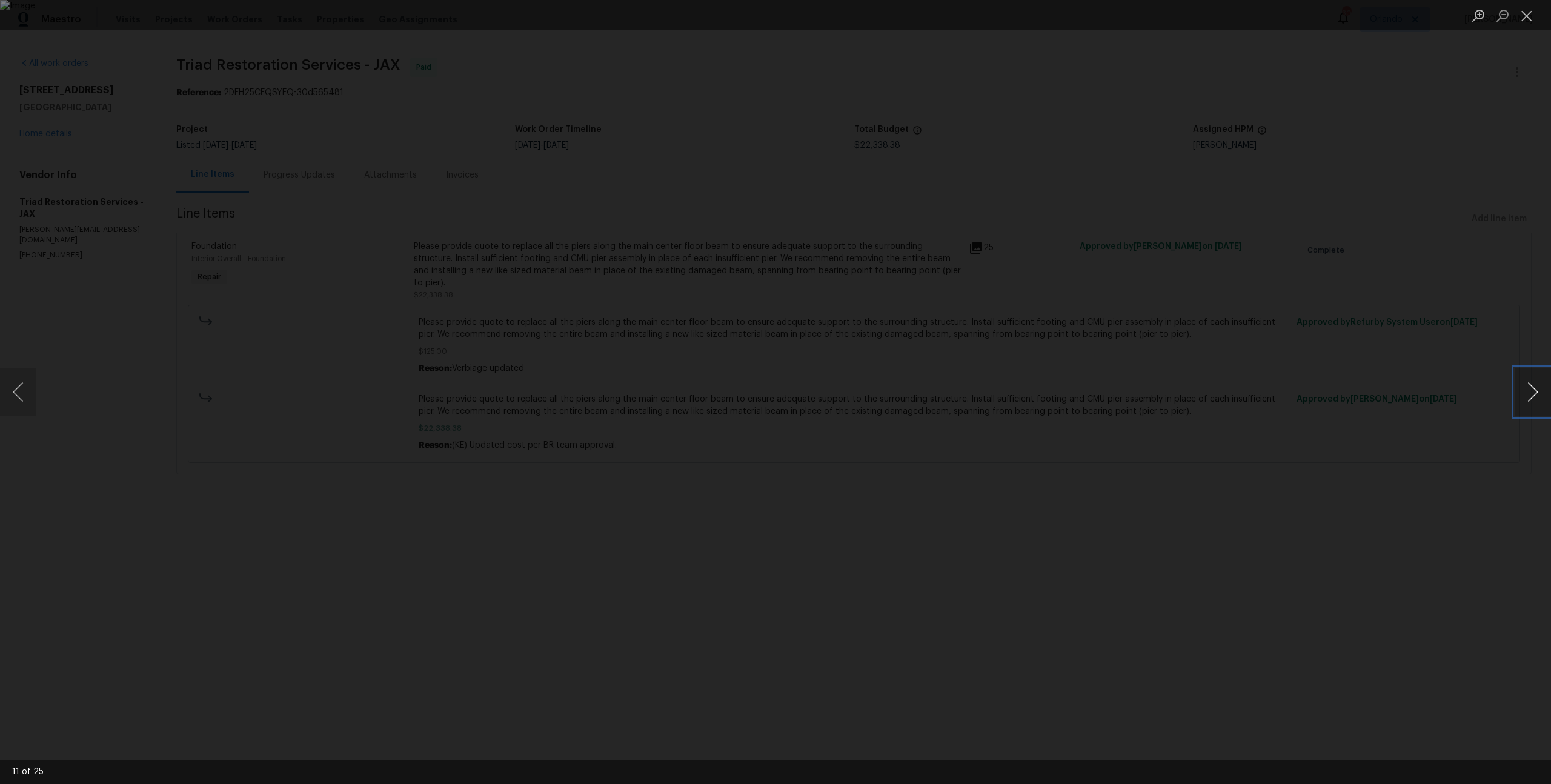
click at [1530, 387] on button "Next image" at bounding box center [1533, 391] width 36 height 48
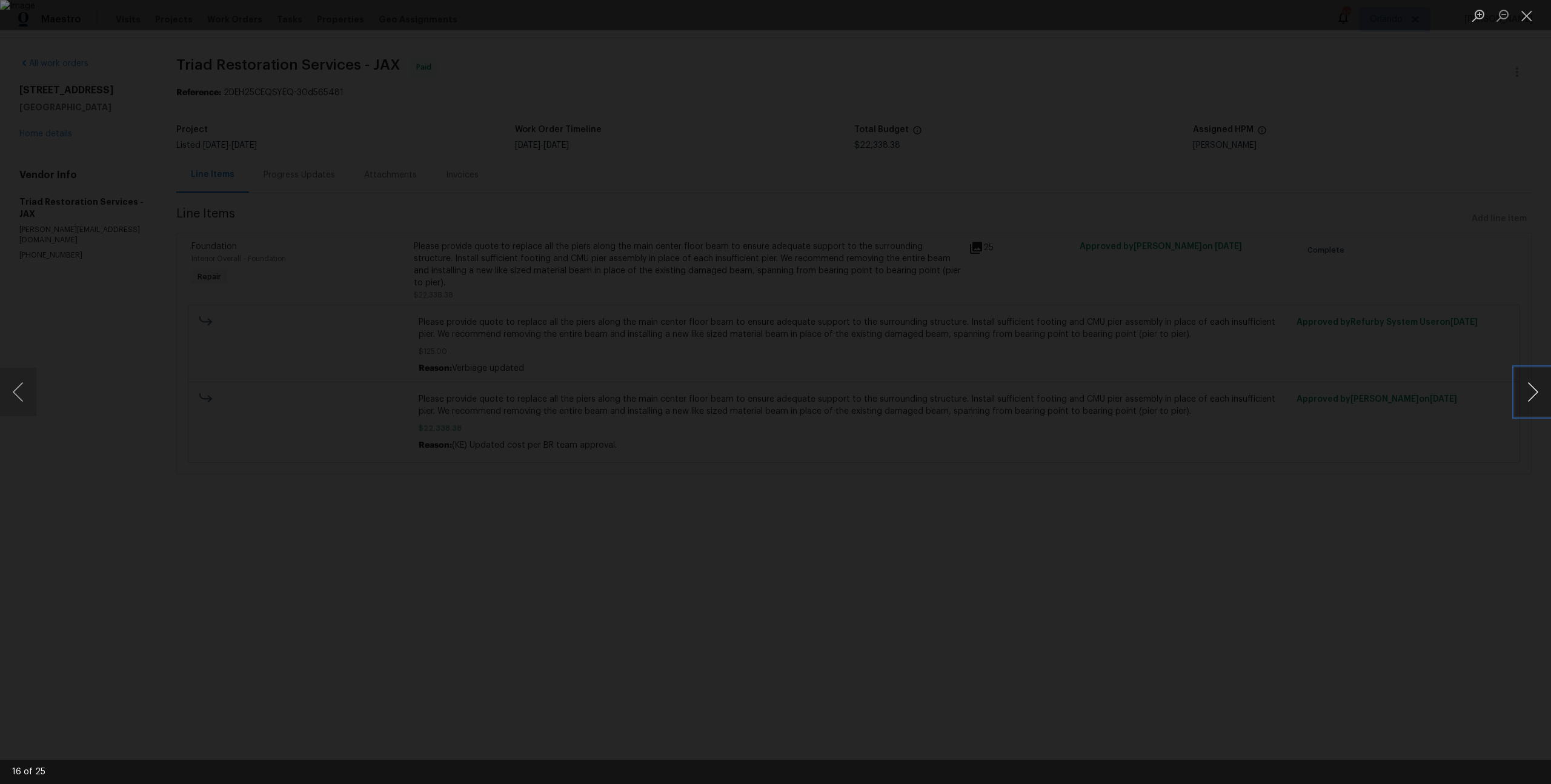
click at [1530, 387] on button "Next image" at bounding box center [1533, 391] width 36 height 48
click at [1390, 383] on div "Lightbox" at bounding box center [776, 392] width 1551 height 784
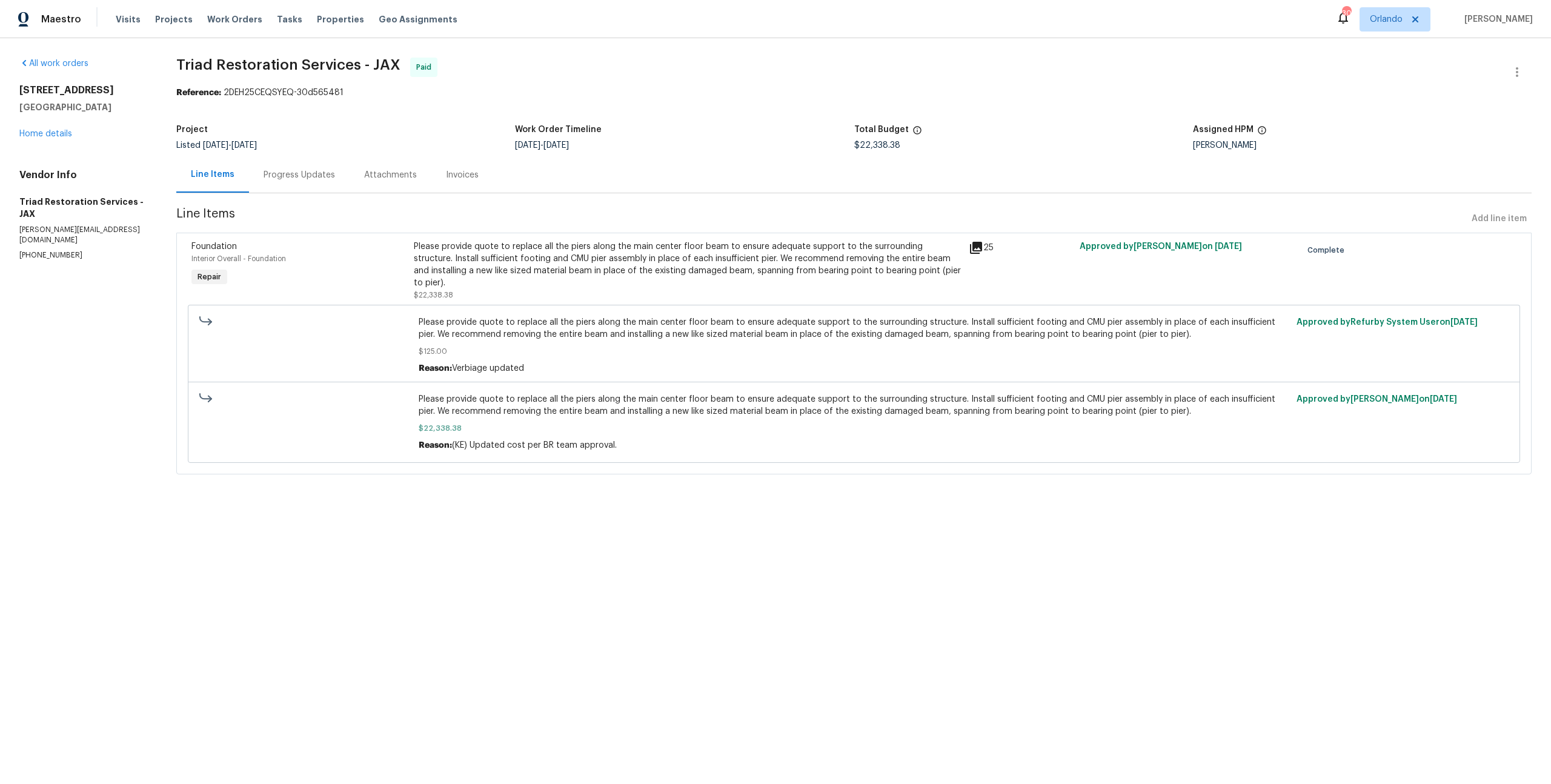
click at [259, 174] on div "Progress Updates" at bounding box center [299, 175] width 101 height 36
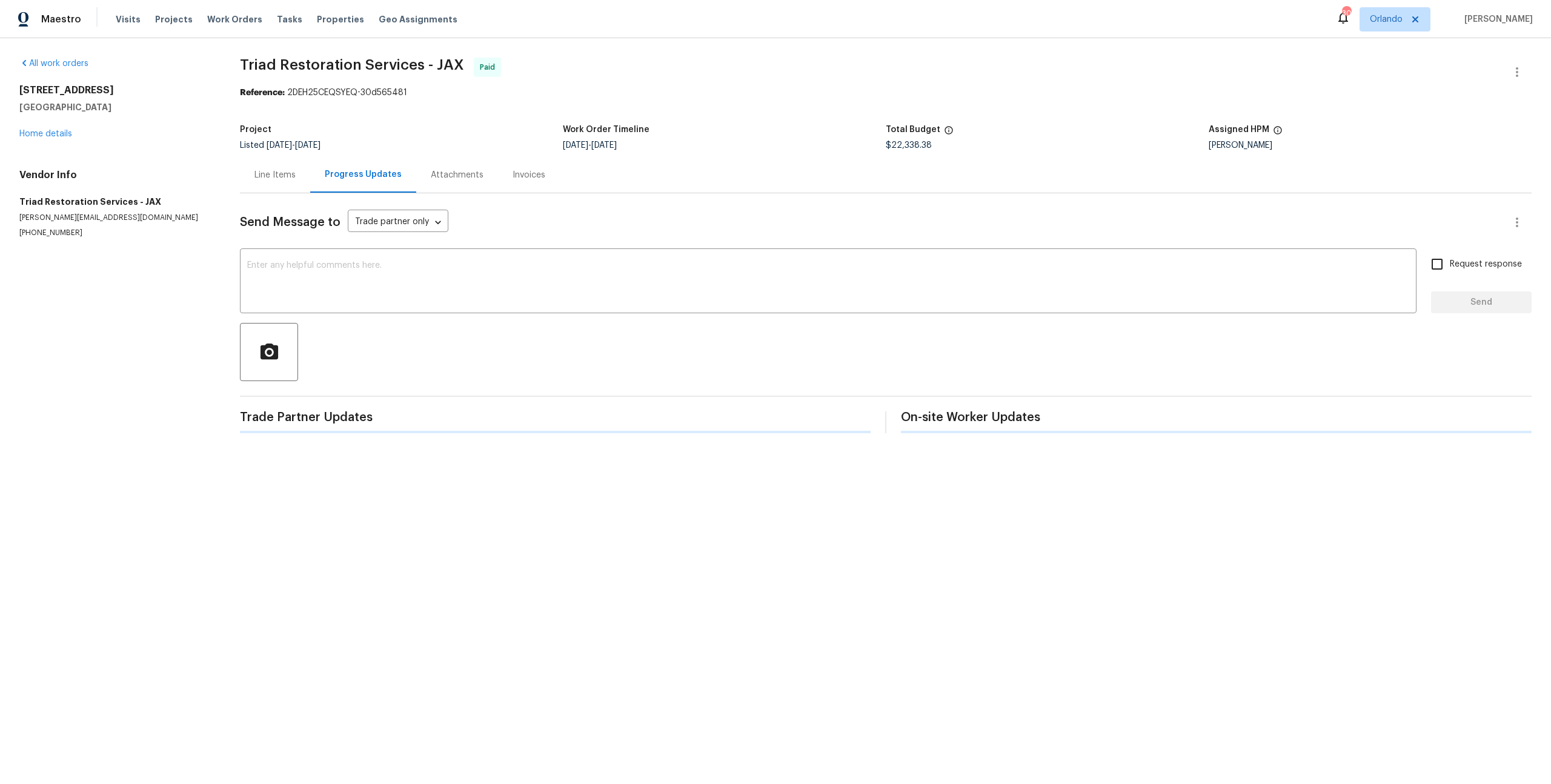
click at [271, 177] on div "Line Items" at bounding box center [274, 175] width 41 height 12
